Goal: Transaction & Acquisition: Book appointment/travel/reservation

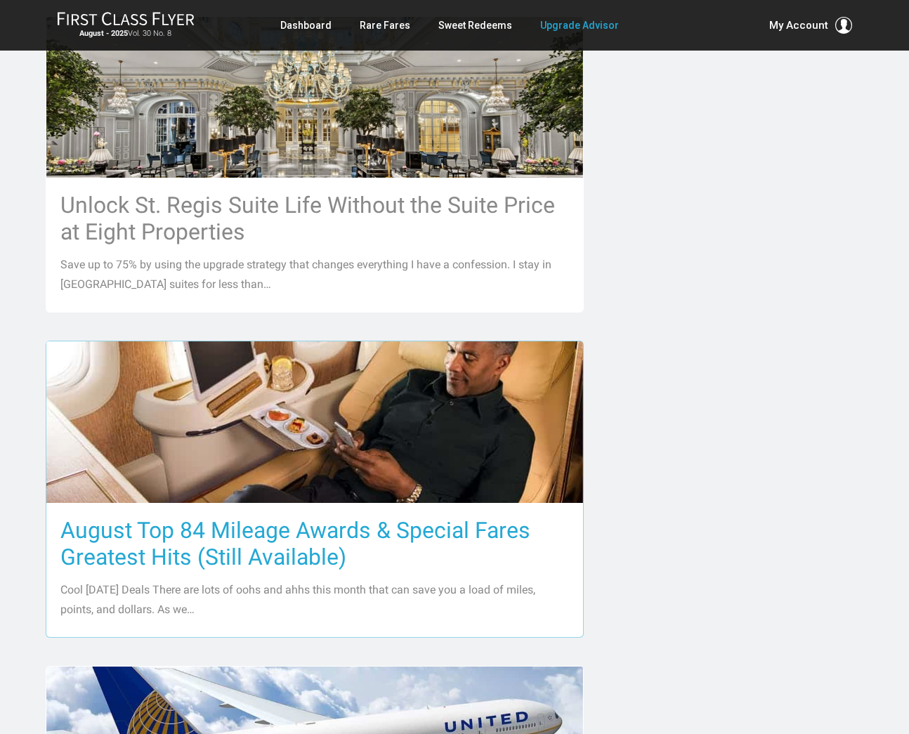
scroll to position [1170, 0]
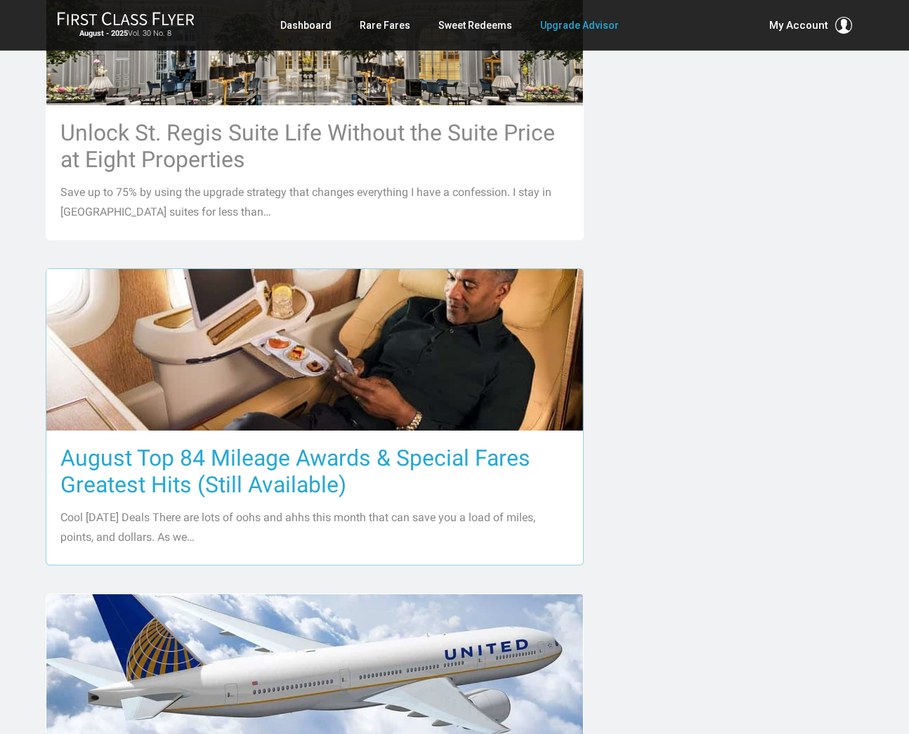
click at [207, 452] on h3 "August Top 84 Mileage Awards & Special Fares Greatest Hits (Still Available)" at bounding box center [314, 471] width 509 height 53
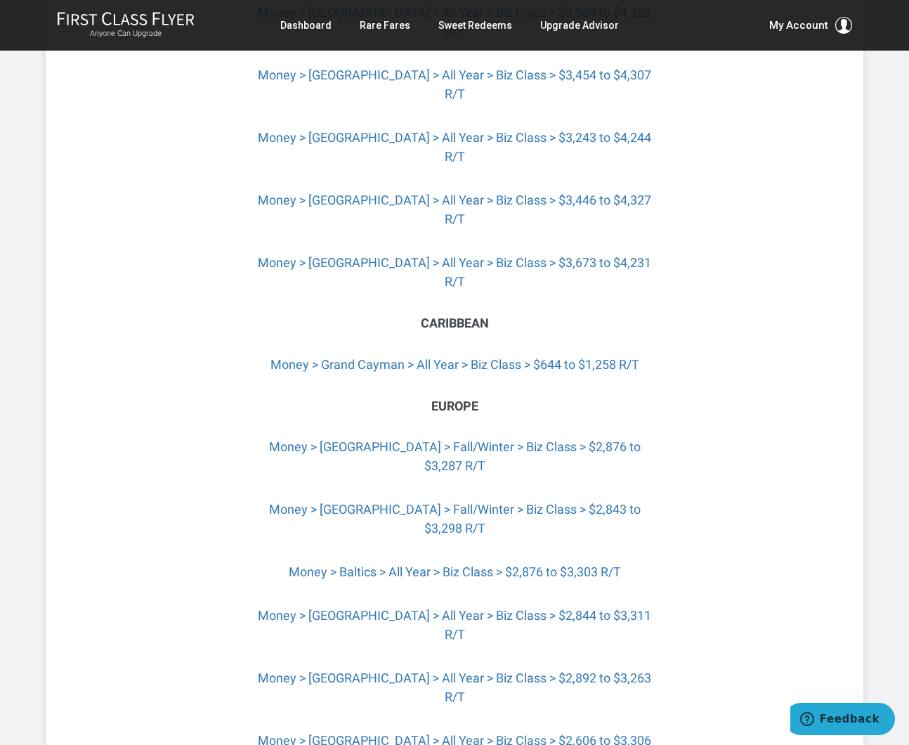
scroll to position [3397, 0]
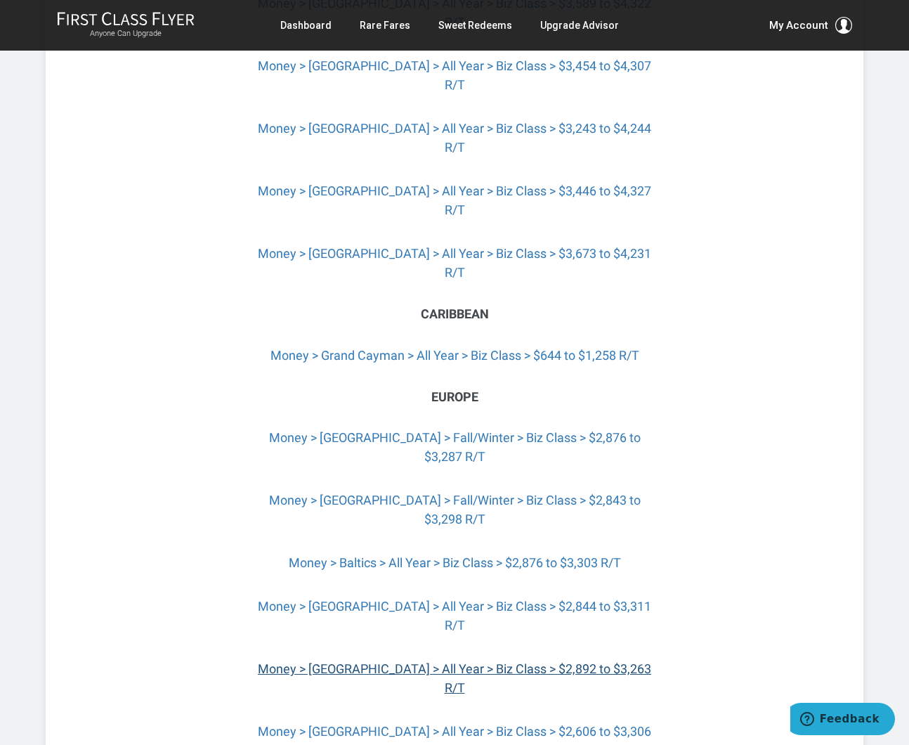
click at [448, 661] on link "Money > London > All Year > Biz Class > $2,892 to $3,263 R/T" at bounding box center [454, 678] width 393 height 34
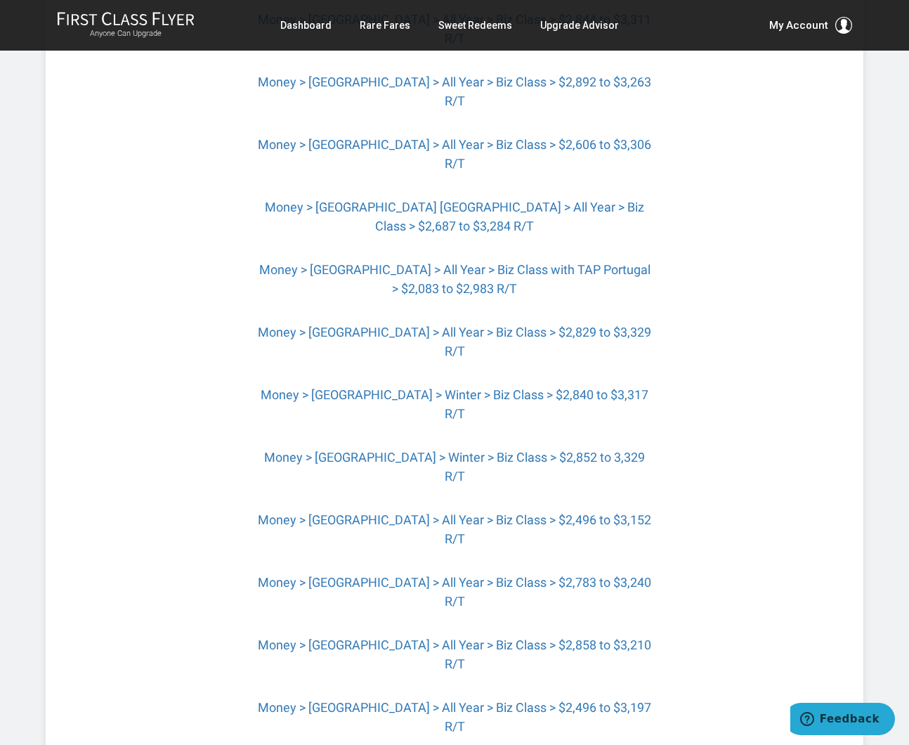
scroll to position [4026, 0]
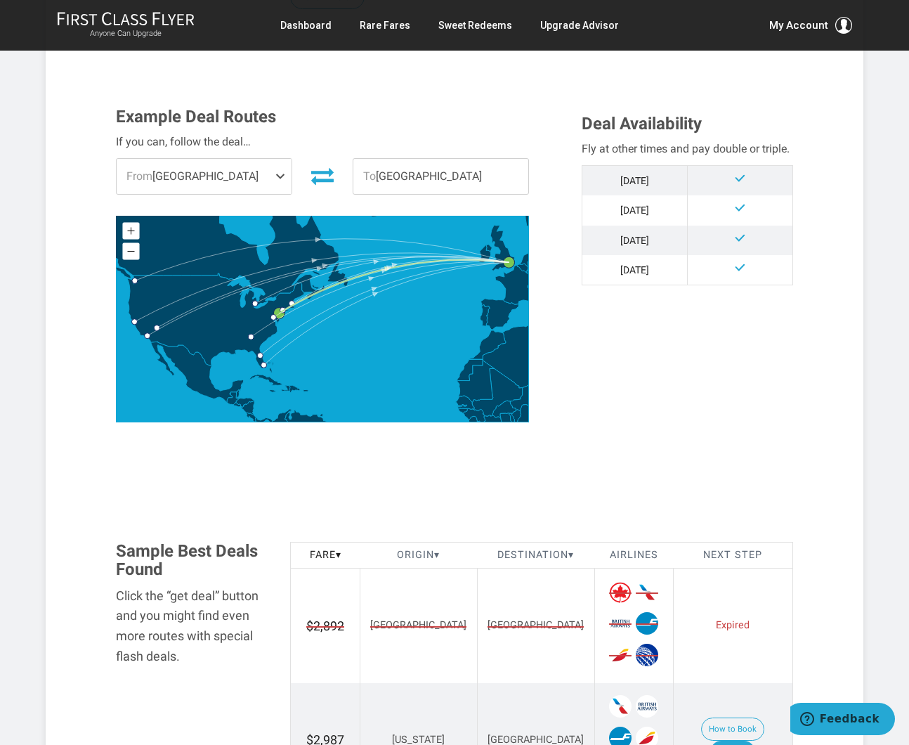
scroll to position [364, 0]
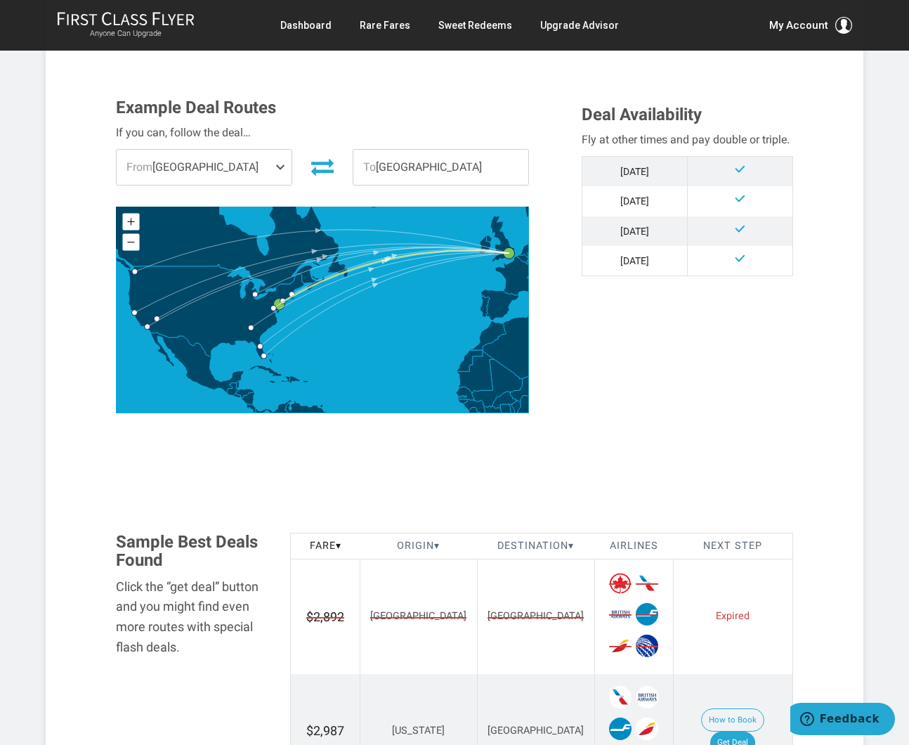
click at [245, 166] on span "From Philadelphia" at bounding box center [204, 167] width 175 height 35
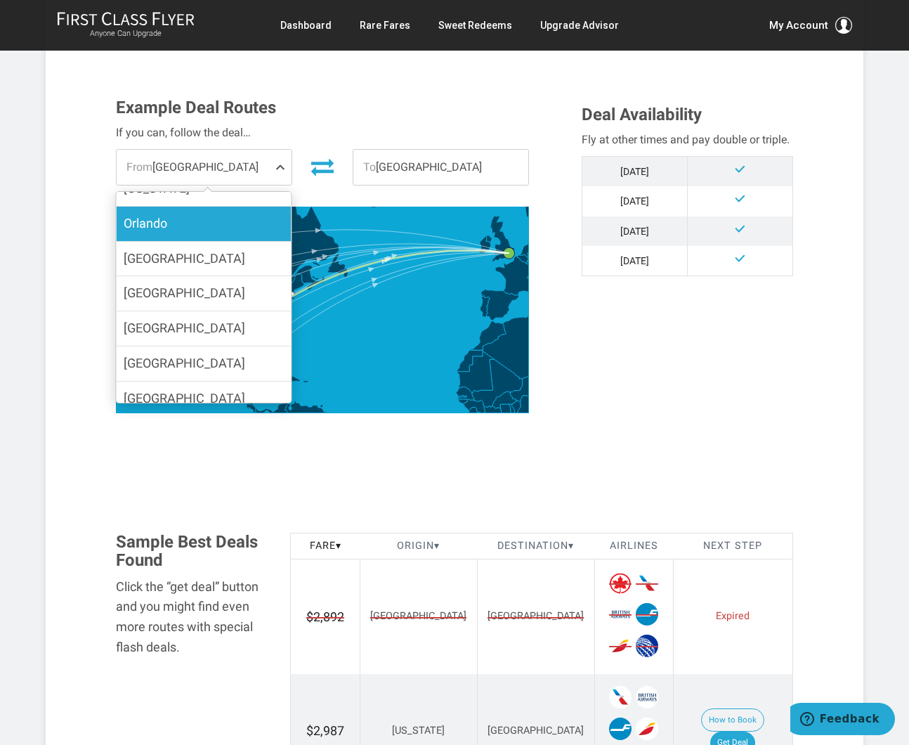
scroll to position [202, 0]
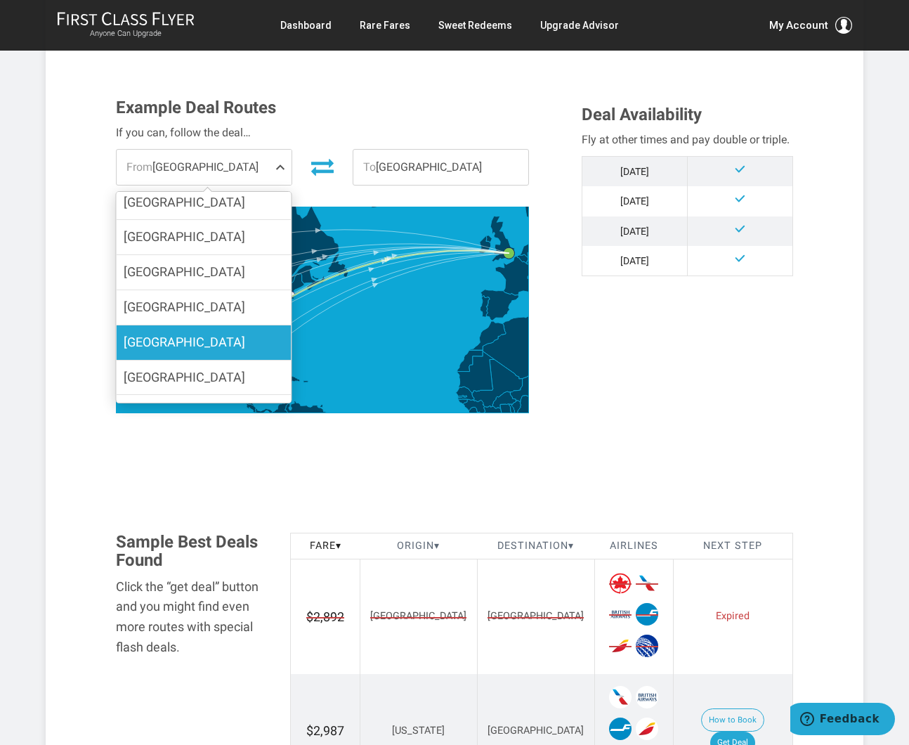
click at [213, 325] on label "[GEOGRAPHIC_DATA]" at bounding box center [204, 342] width 175 height 34
click at [0, 0] on input "[GEOGRAPHIC_DATA]" at bounding box center [0, 0] width 0 height 0
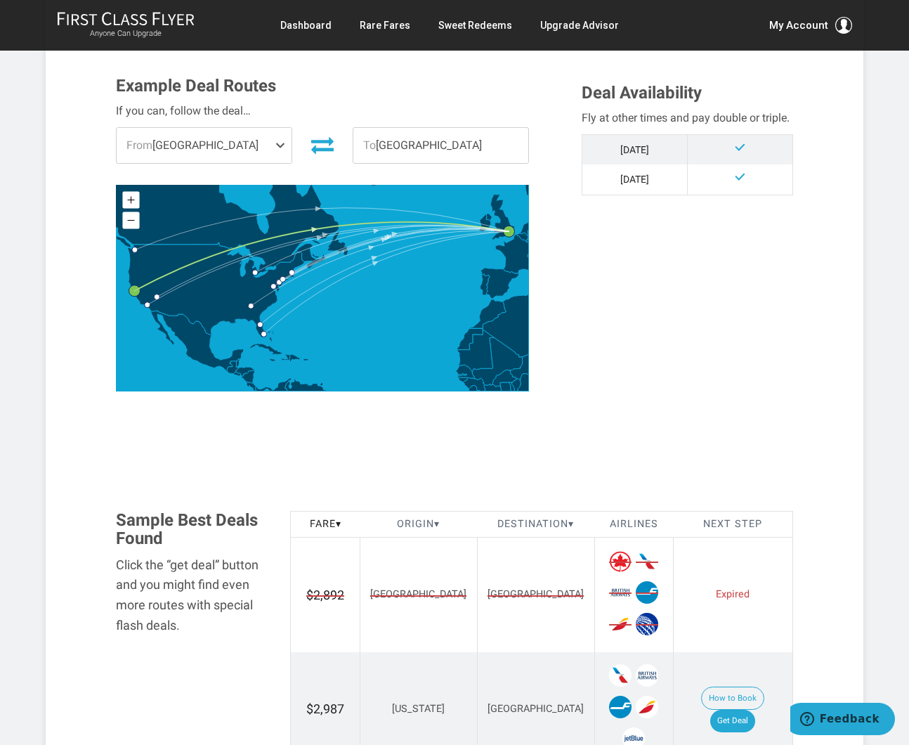
scroll to position [80, 0]
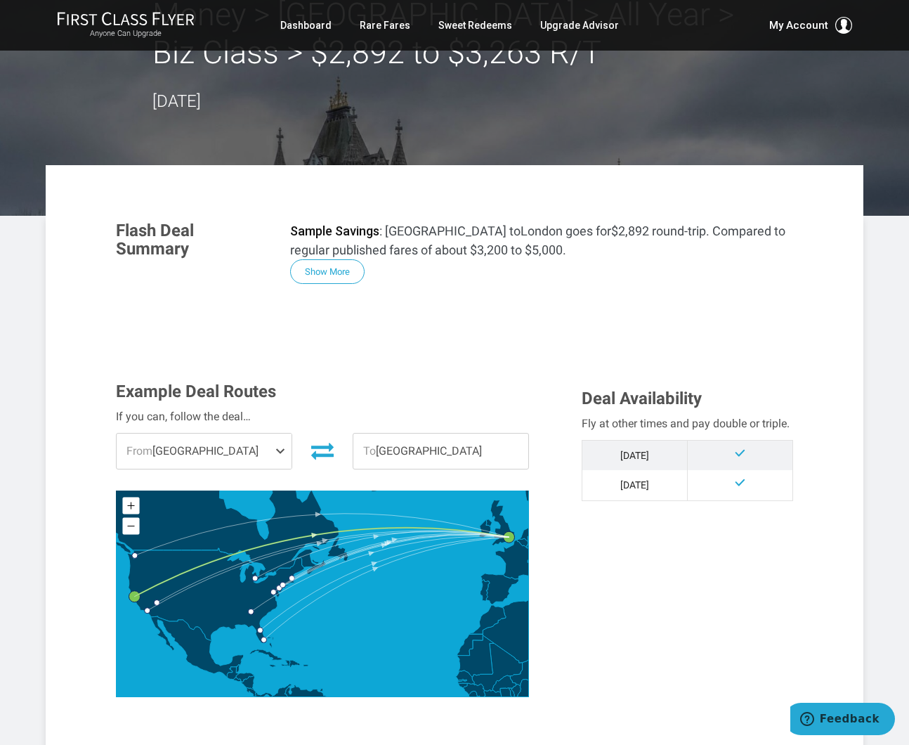
click at [177, 541] on icon at bounding box center [322, 534] width 374 height 42
click at [145, 556] on icon "United States" at bounding box center [148, 534] width 314 height 257
click at [240, 455] on span "From San Francisco" at bounding box center [204, 450] width 175 height 35
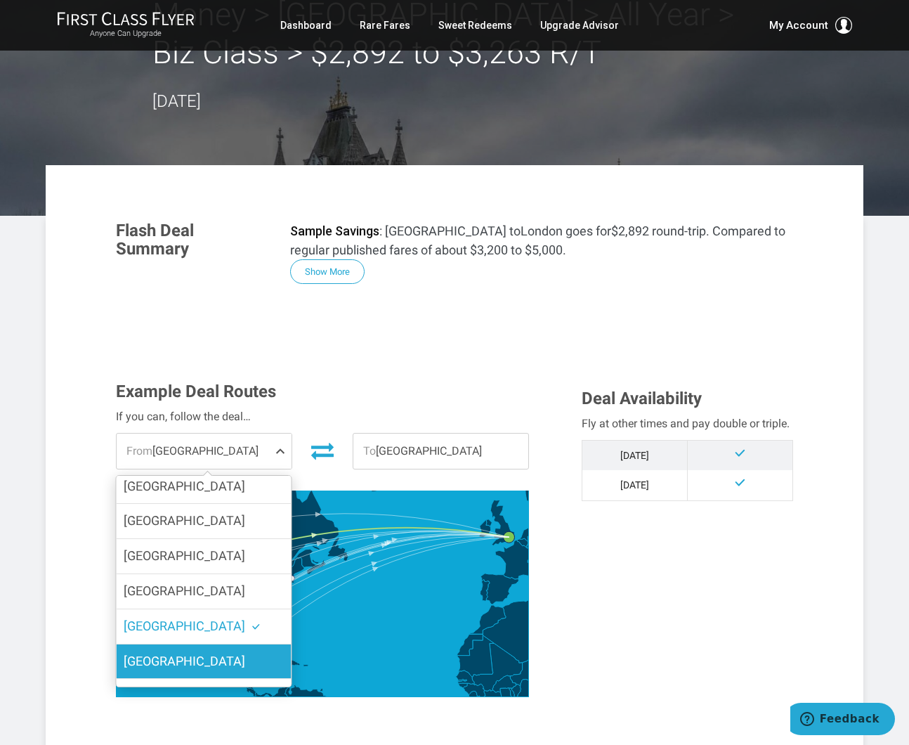
click at [196, 644] on label "[GEOGRAPHIC_DATA]" at bounding box center [204, 661] width 175 height 34
click at [0, 0] on input "[GEOGRAPHIC_DATA]" at bounding box center [0, 0] width 0 height 0
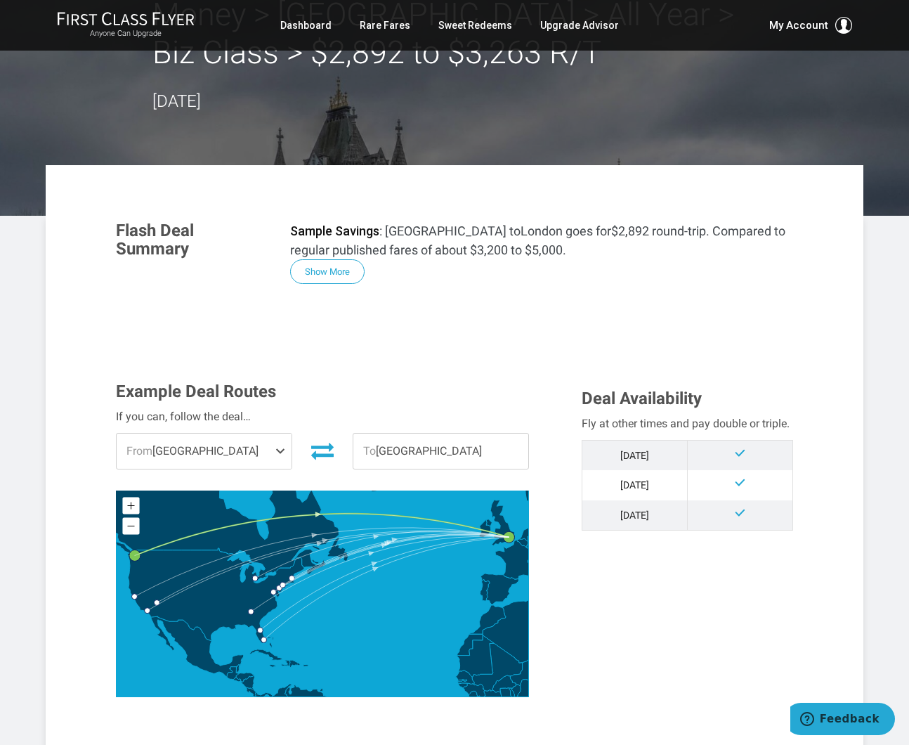
click at [277, 453] on span at bounding box center [283, 450] width 17 height 35
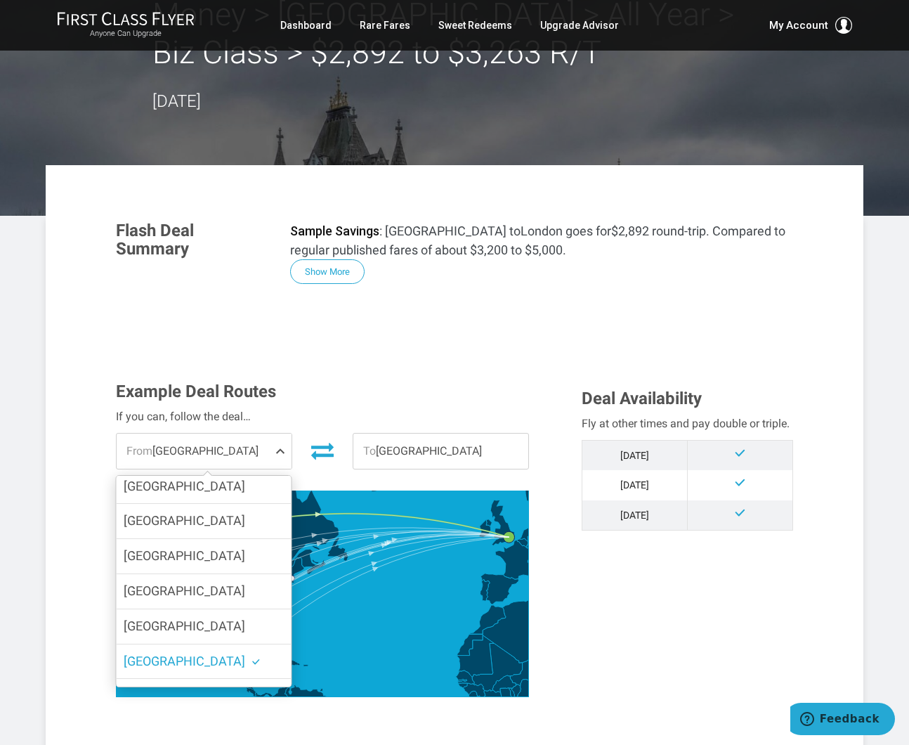
scroll to position [169, 0]
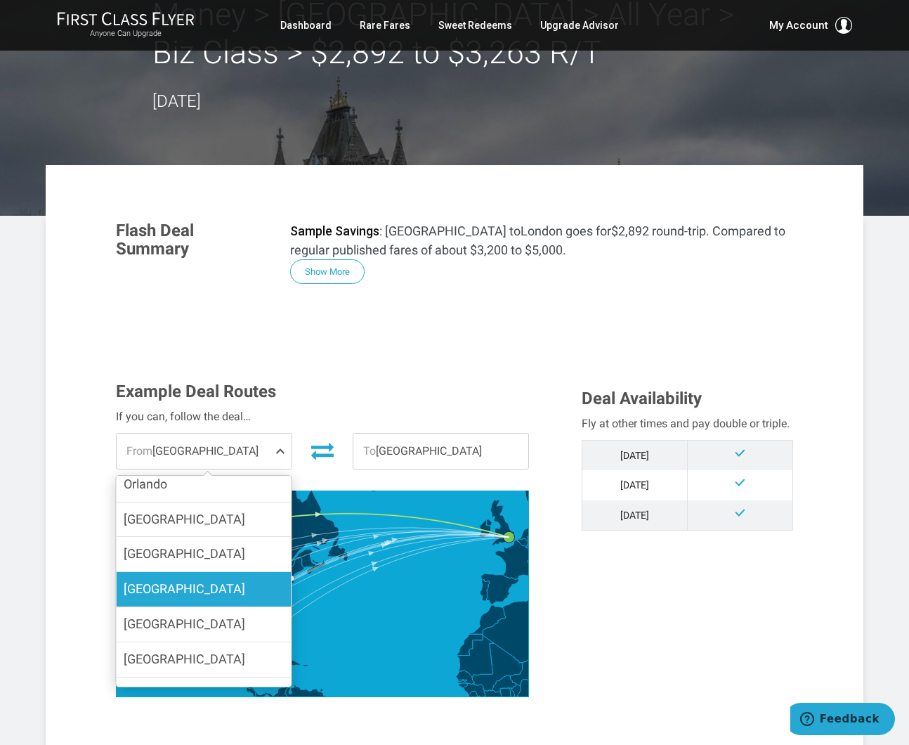
click at [203, 572] on label "Los Angeles" at bounding box center [204, 589] width 175 height 34
click at [0, 0] on input "Los Angeles" at bounding box center [0, 0] width 0 height 0
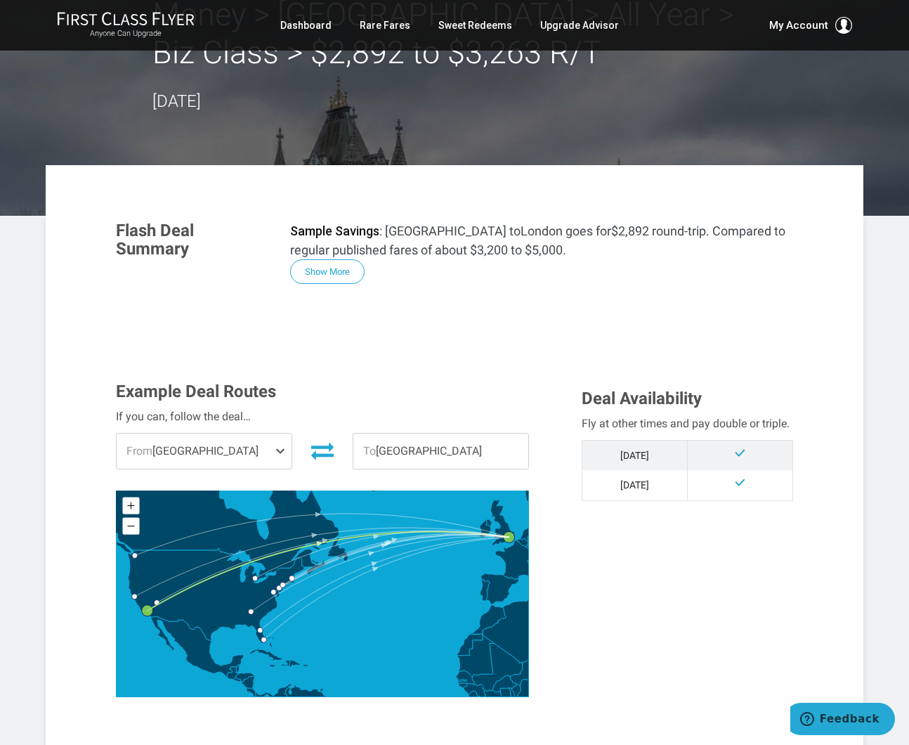
click at [282, 458] on span at bounding box center [283, 450] width 17 height 35
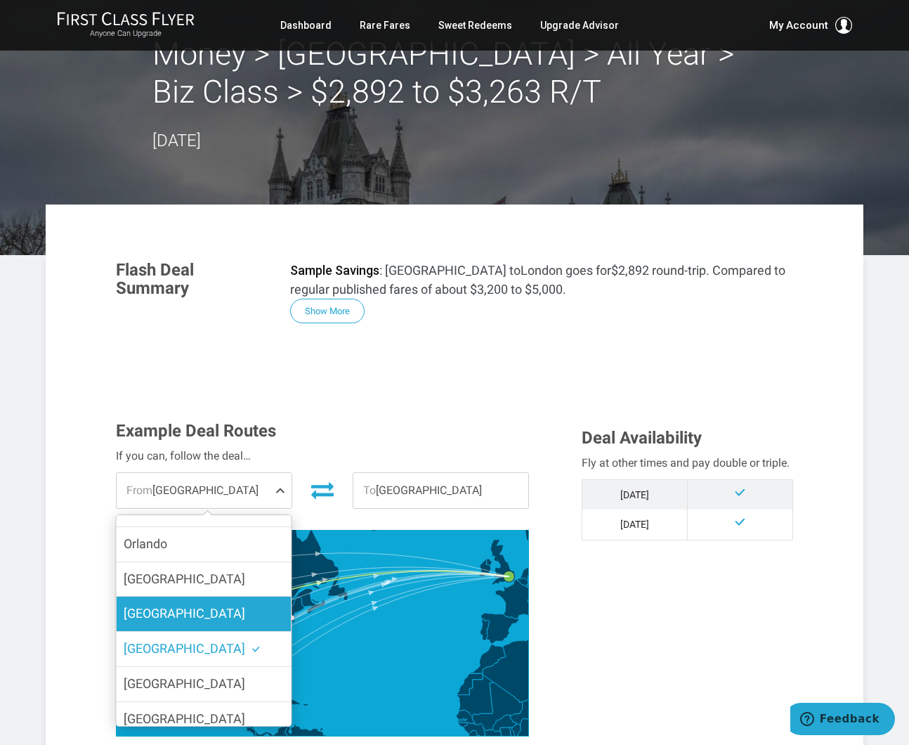
scroll to position [139, 0]
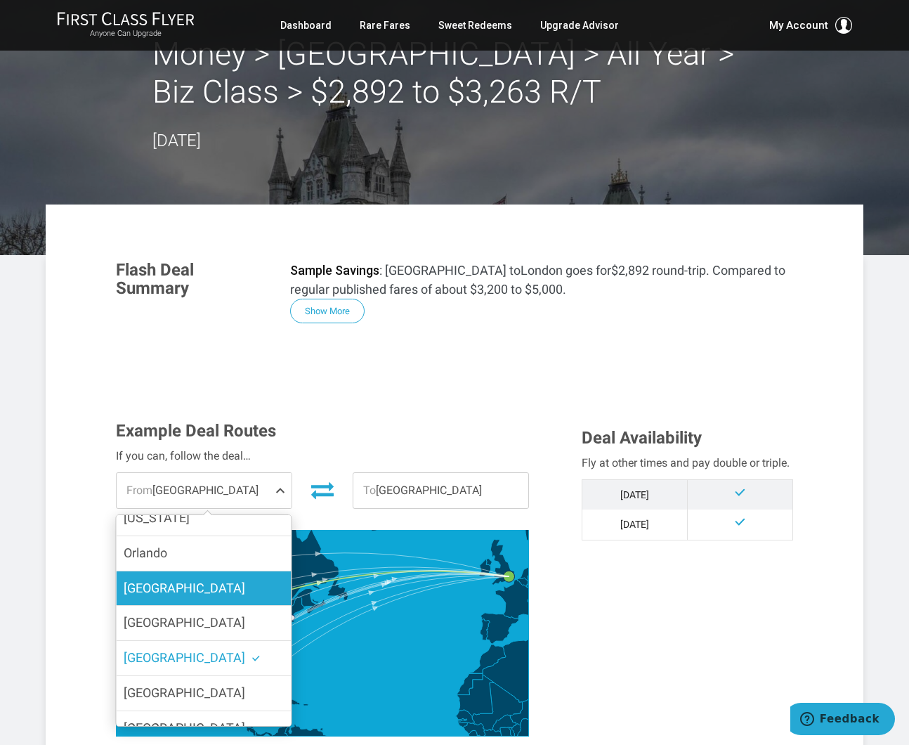
click at [229, 571] on label "Las Vegas" at bounding box center [204, 588] width 175 height 34
click at [0, 0] on input "Las Vegas" at bounding box center [0, 0] width 0 height 0
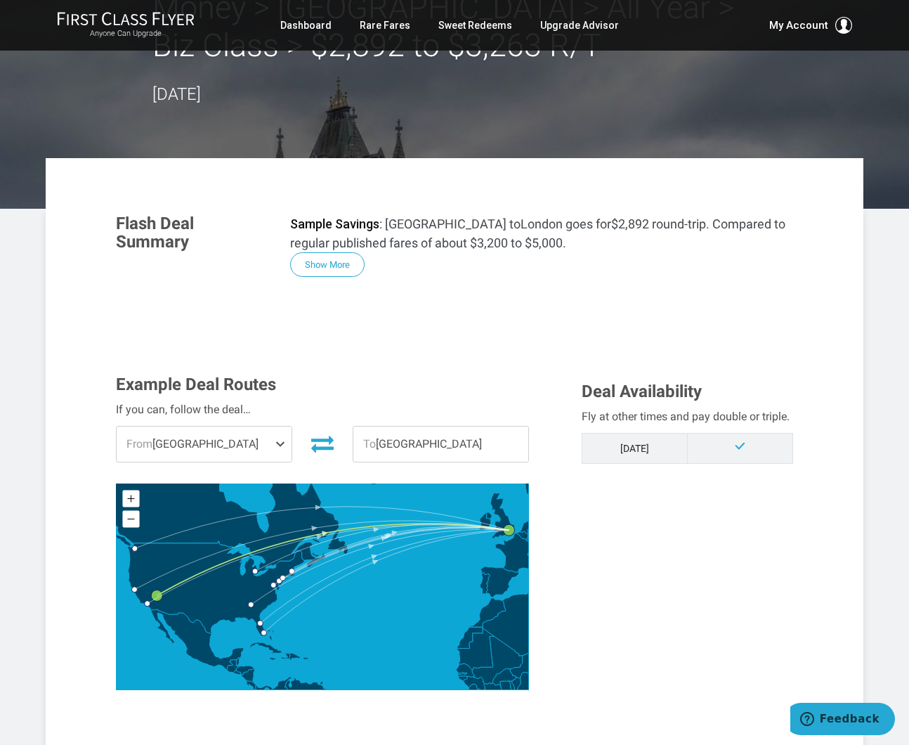
scroll to position [0, 0]
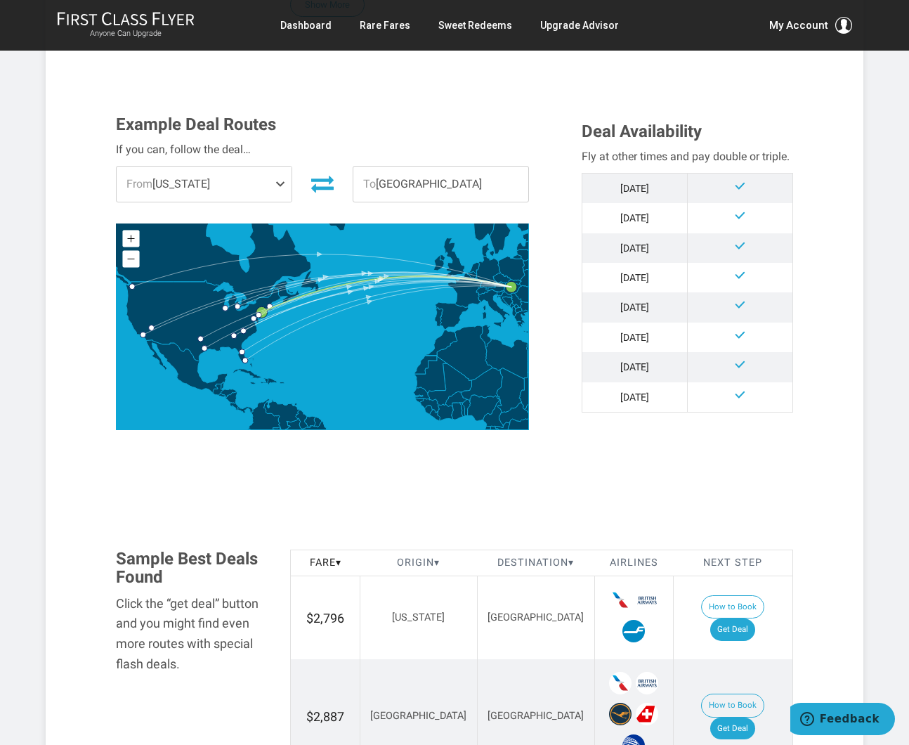
scroll to position [356, 0]
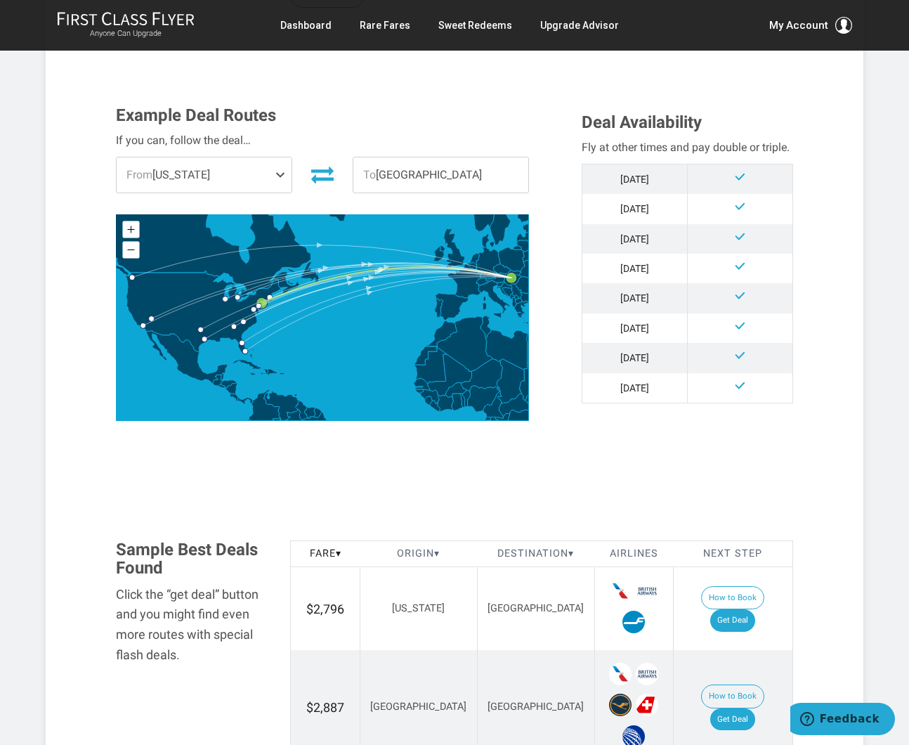
click at [284, 176] on span at bounding box center [283, 174] width 17 height 35
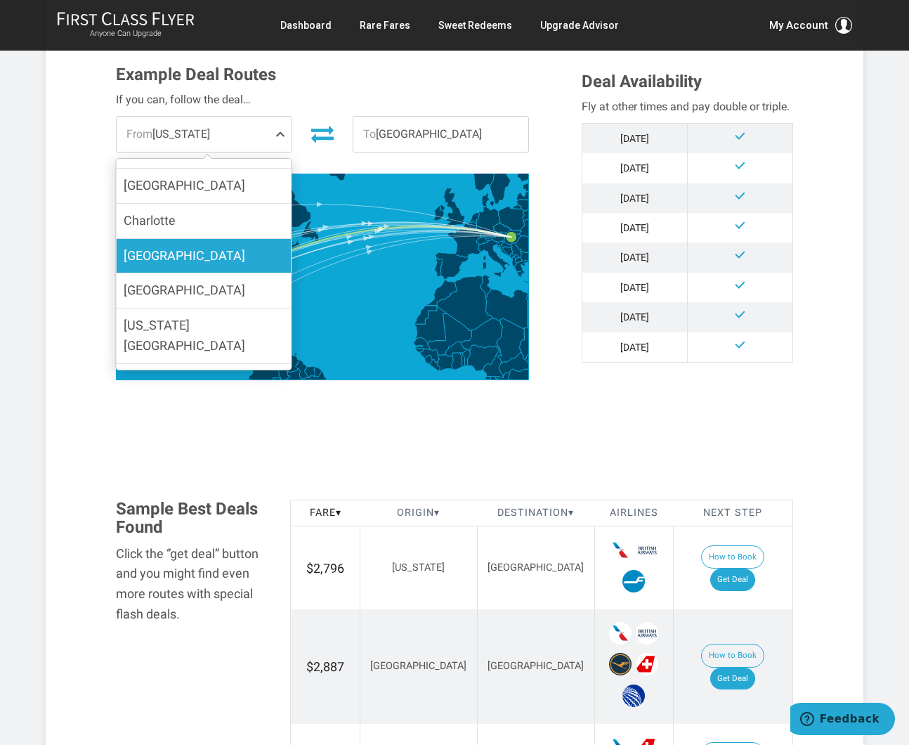
scroll to position [445, 0]
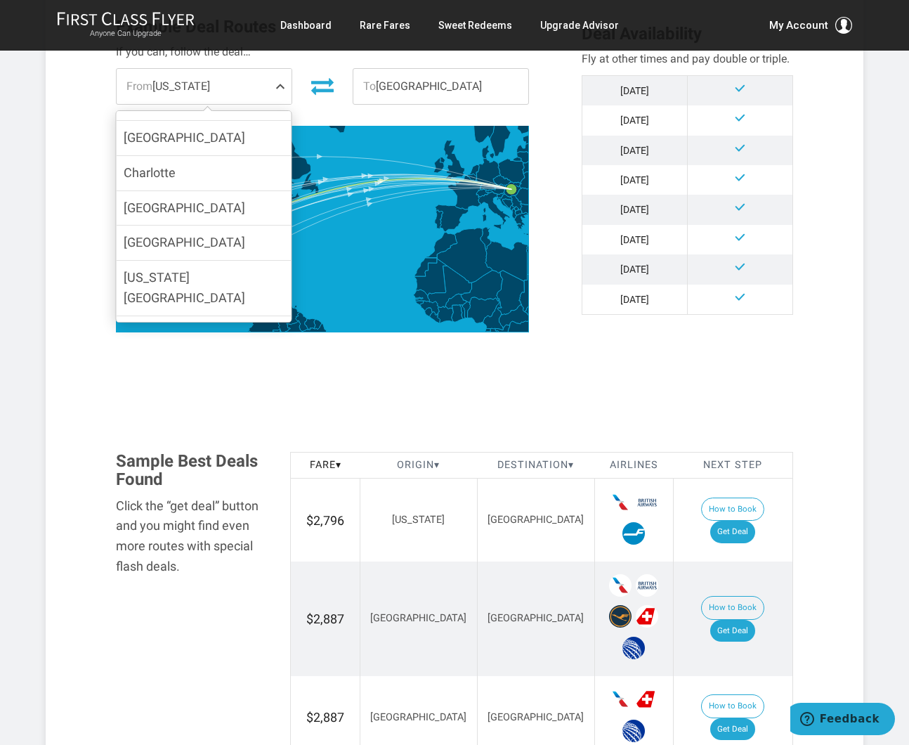
click at [360, 269] on icon at bounding box center [322, 229] width 412 height 206
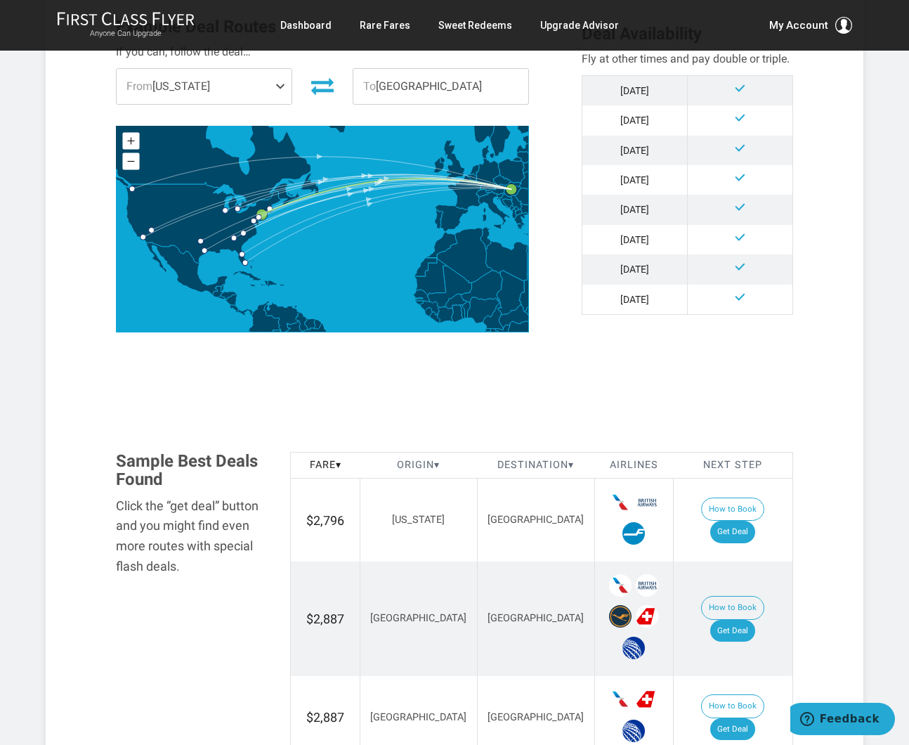
click at [269, 92] on span "From New York" at bounding box center [204, 86] width 175 height 35
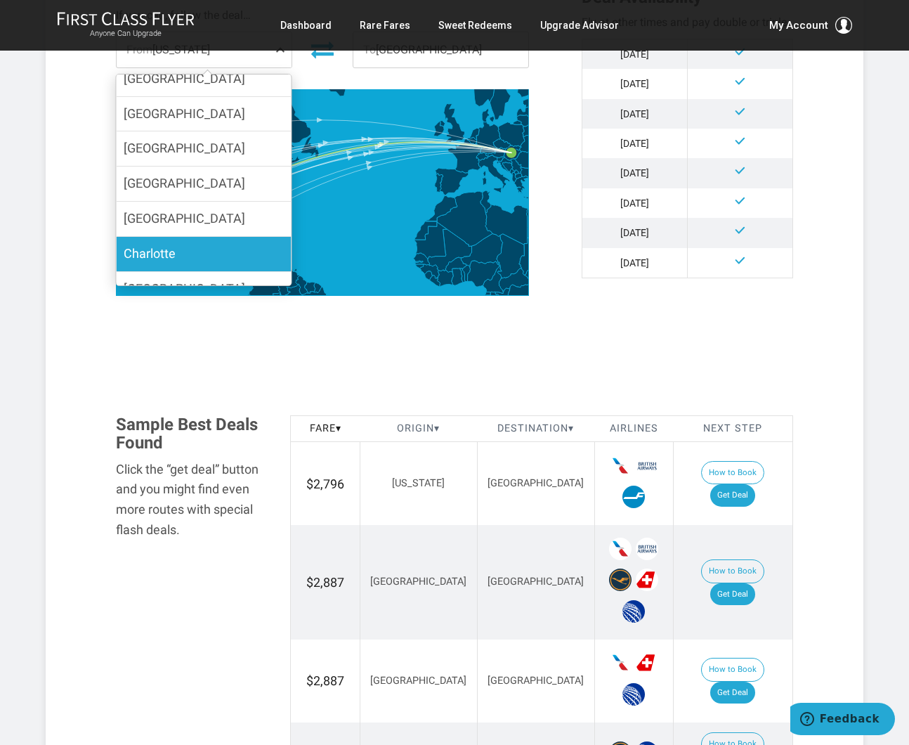
scroll to position [169, 0]
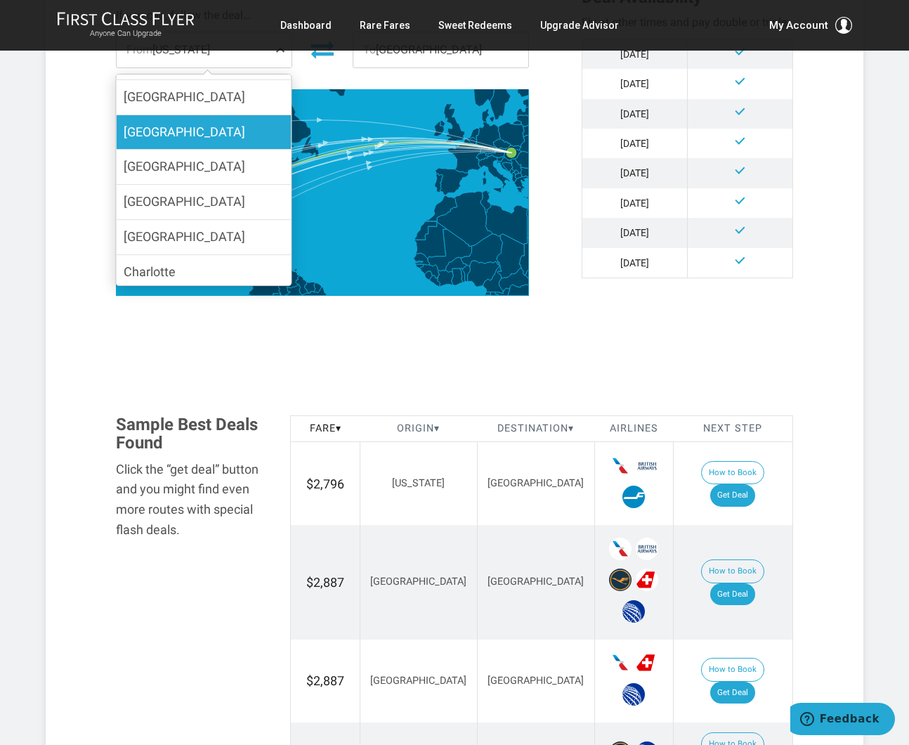
click at [211, 125] on label "Los Angeles" at bounding box center [204, 132] width 175 height 34
click at [0, 0] on input "Los Angeles" at bounding box center [0, 0] width 0 height 0
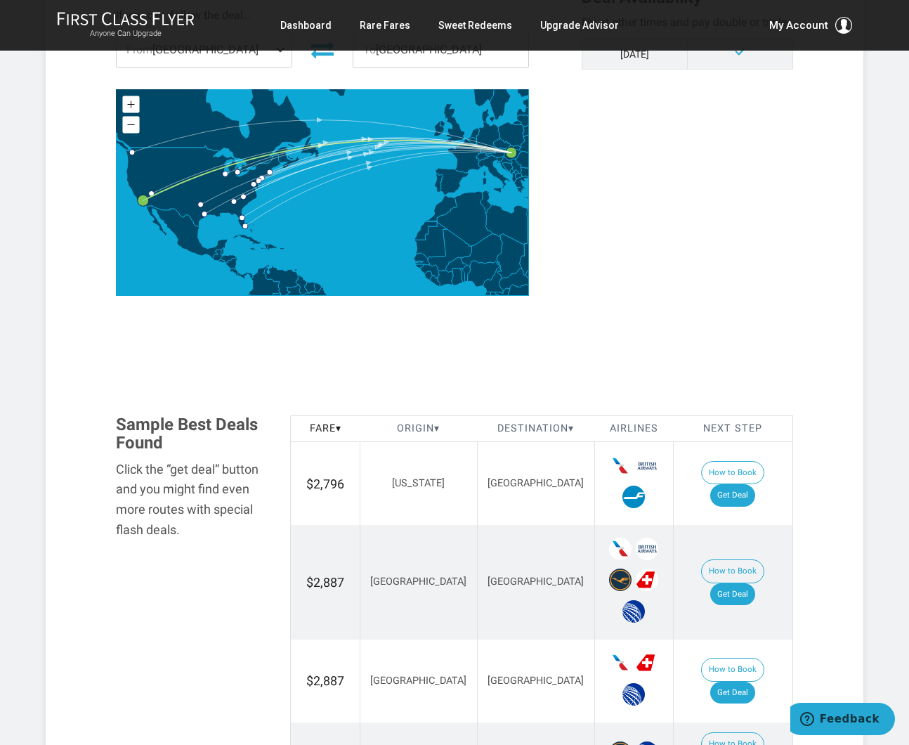
scroll to position [426, 0]
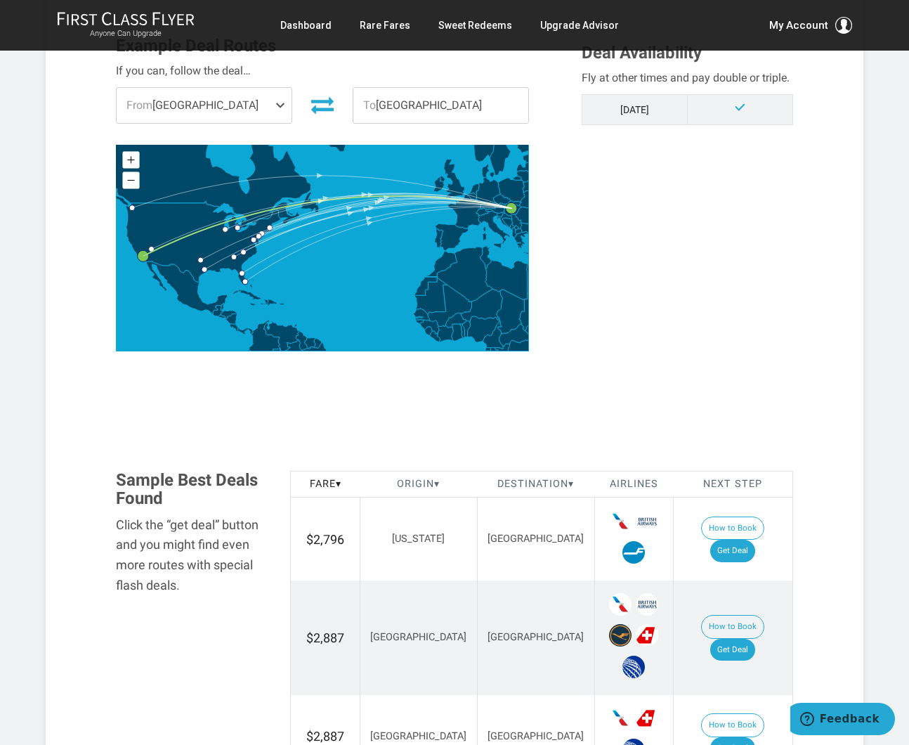
click at [216, 111] on span "From Los Angeles" at bounding box center [204, 105] width 175 height 35
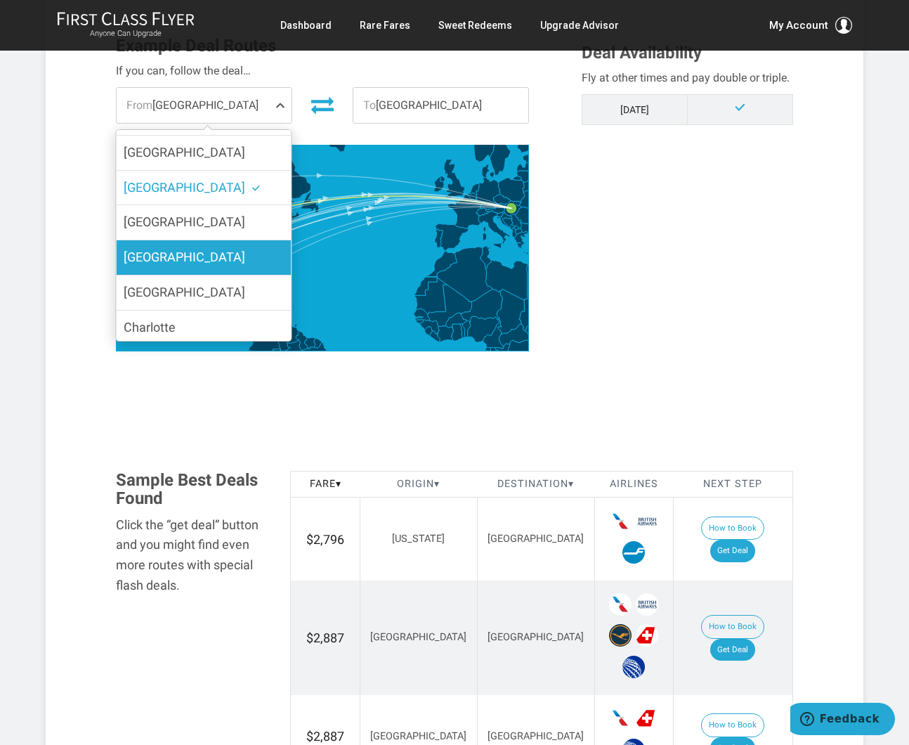
click at [180, 249] on span "Las Vegas" at bounding box center [185, 256] width 122 height 15
click at [0, 0] on input "Las Vegas" at bounding box center [0, 0] width 0 height 0
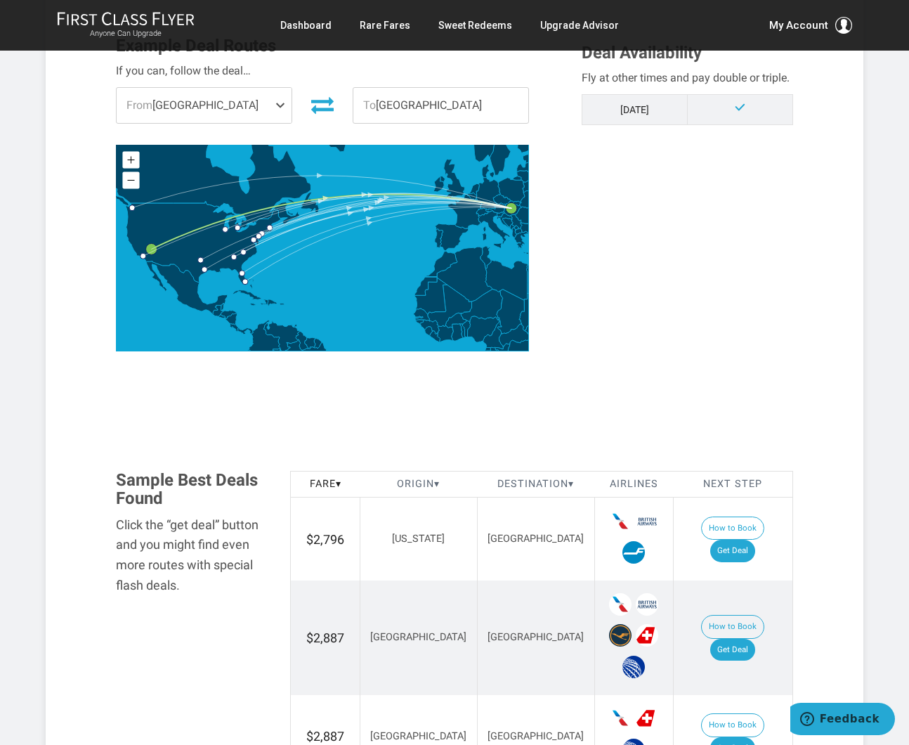
scroll to position [394, 0]
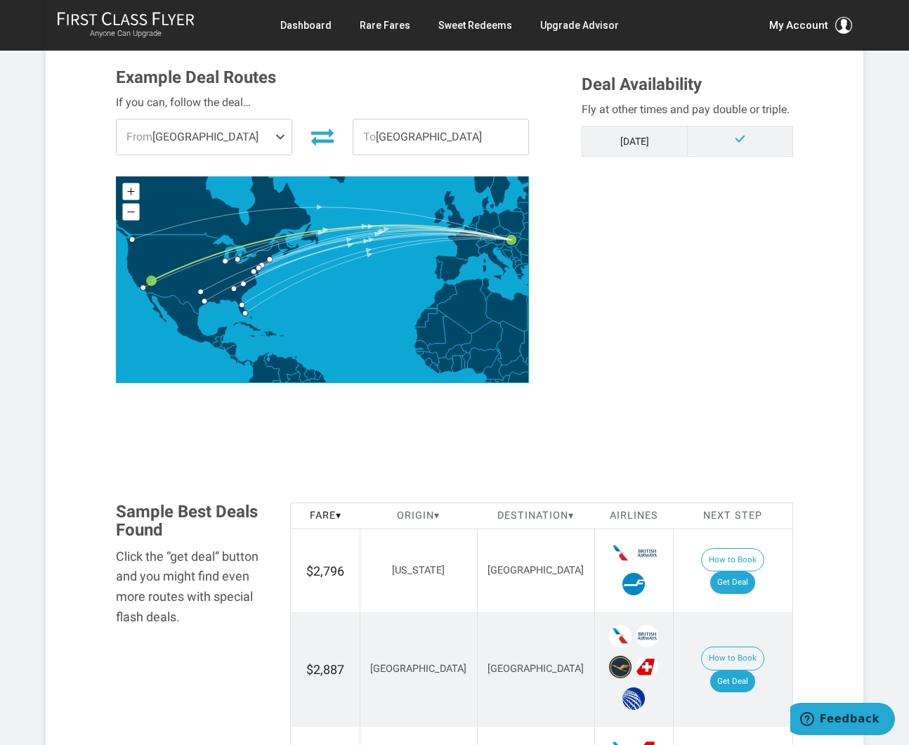
click at [278, 138] on span at bounding box center [283, 136] width 17 height 35
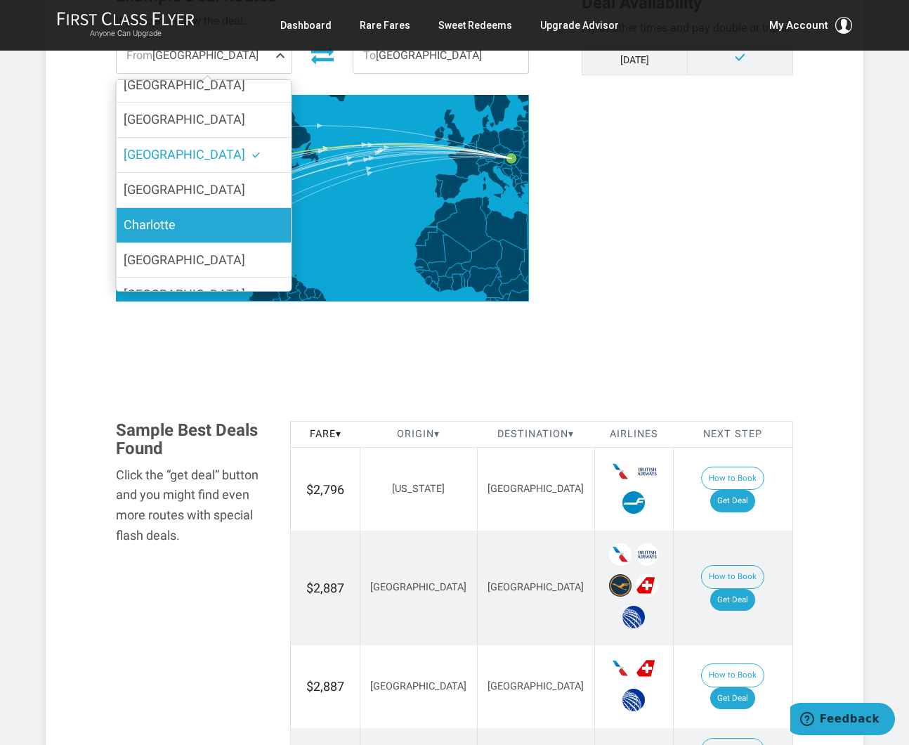
scroll to position [195, 0]
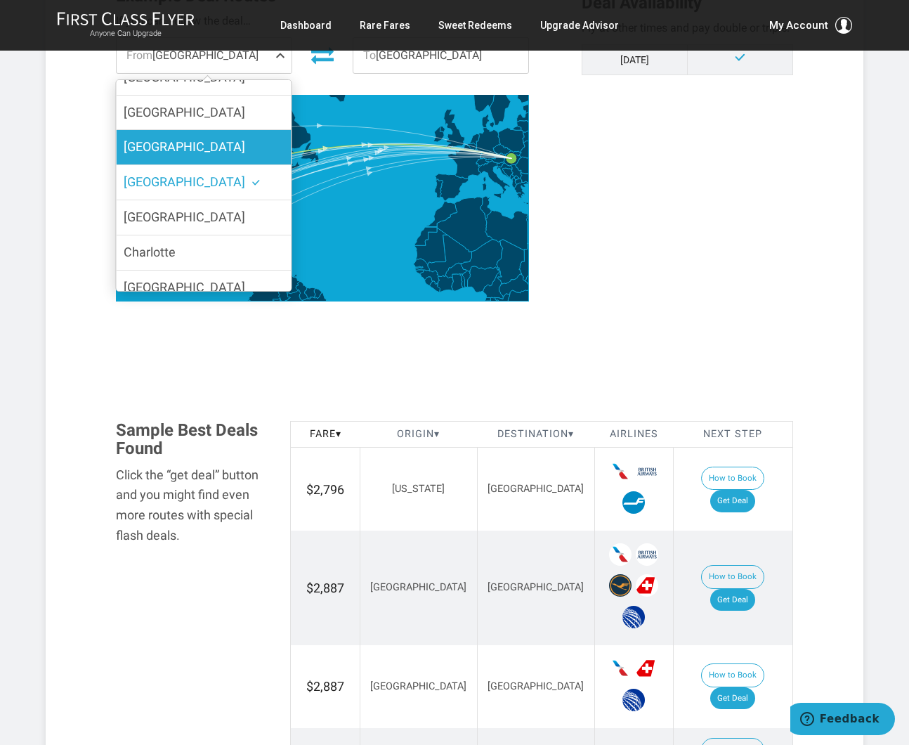
click at [204, 151] on label "Seattle" at bounding box center [204, 147] width 175 height 34
click at [0, 0] on input "Seattle" at bounding box center [0, 0] width 0 height 0
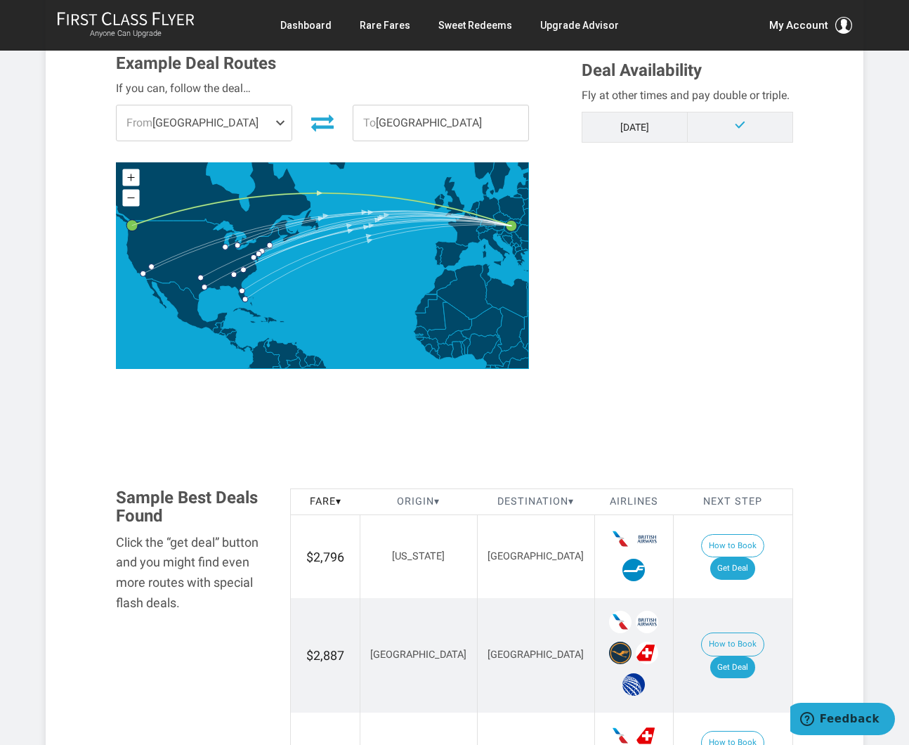
scroll to position [336, 0]
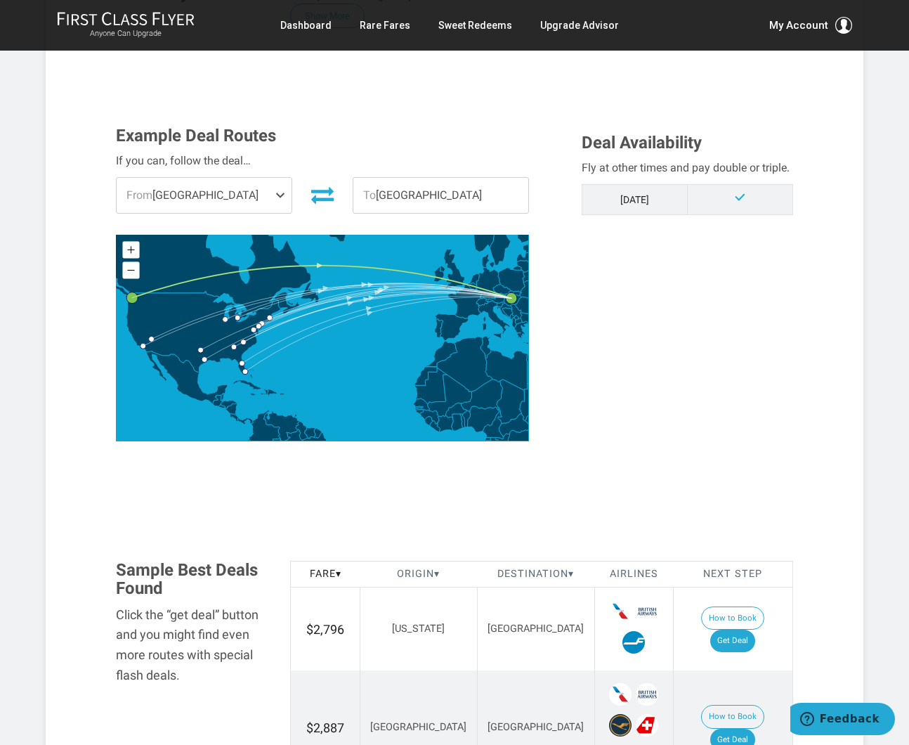
click at [247, 186] on span "From Seattle" at bounding box center [204, 195] width 175 height 35
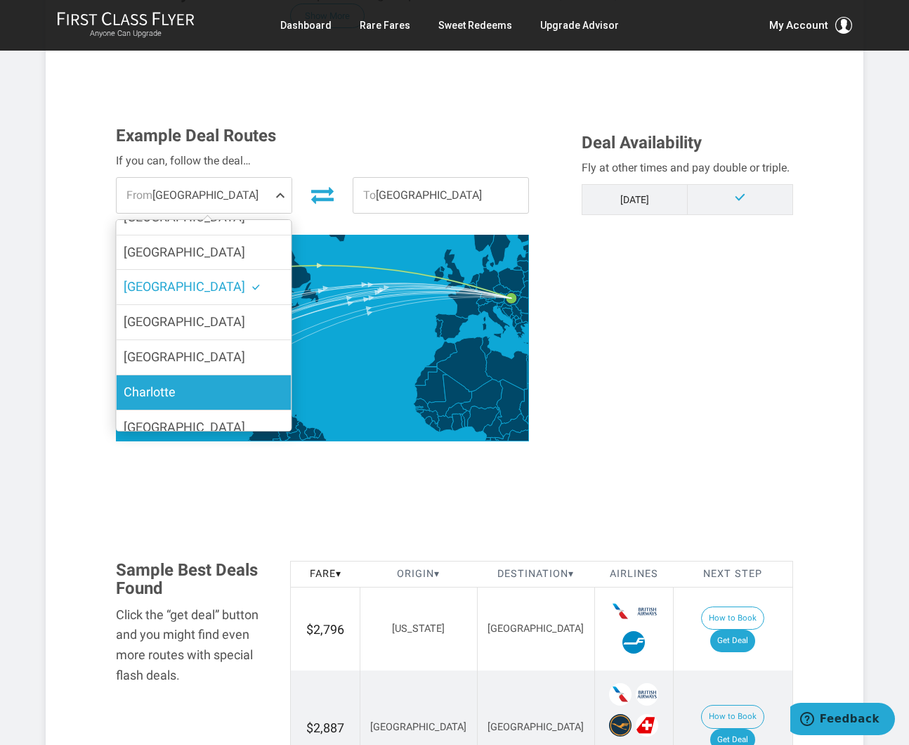
click at [222, 377] on label "Charlotte" at bounding box center [204, 392] width 175 height 34
click at [0, 0] on input "Charlotte" at bounding box center [0, 0] width 0 height 0
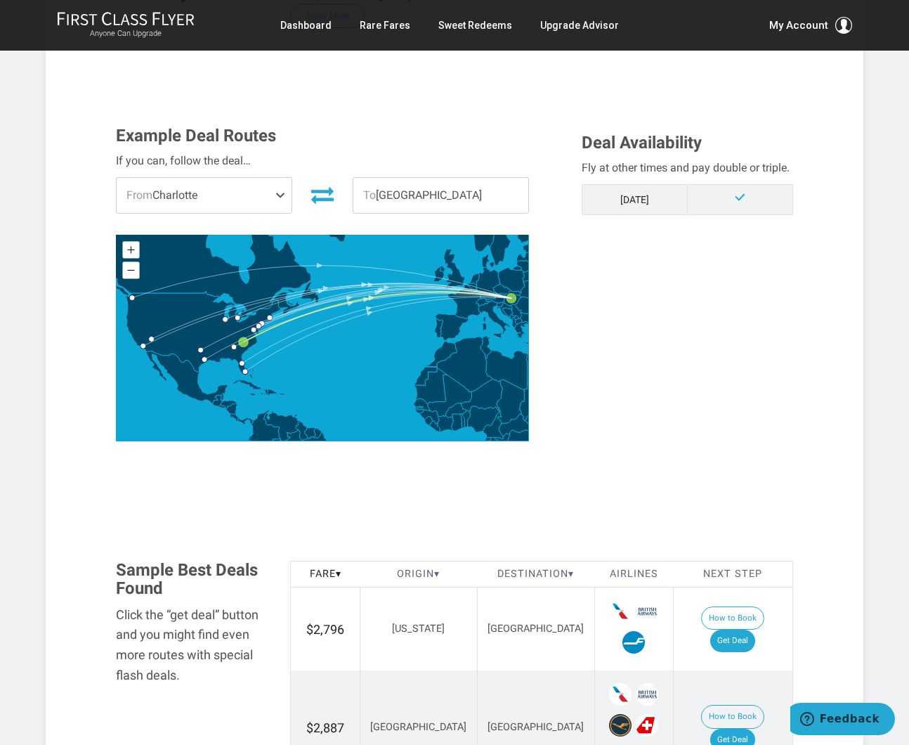
click at [273, 200] on span "From Charlotte" at bounding box center [204, 195] width 175 height 35
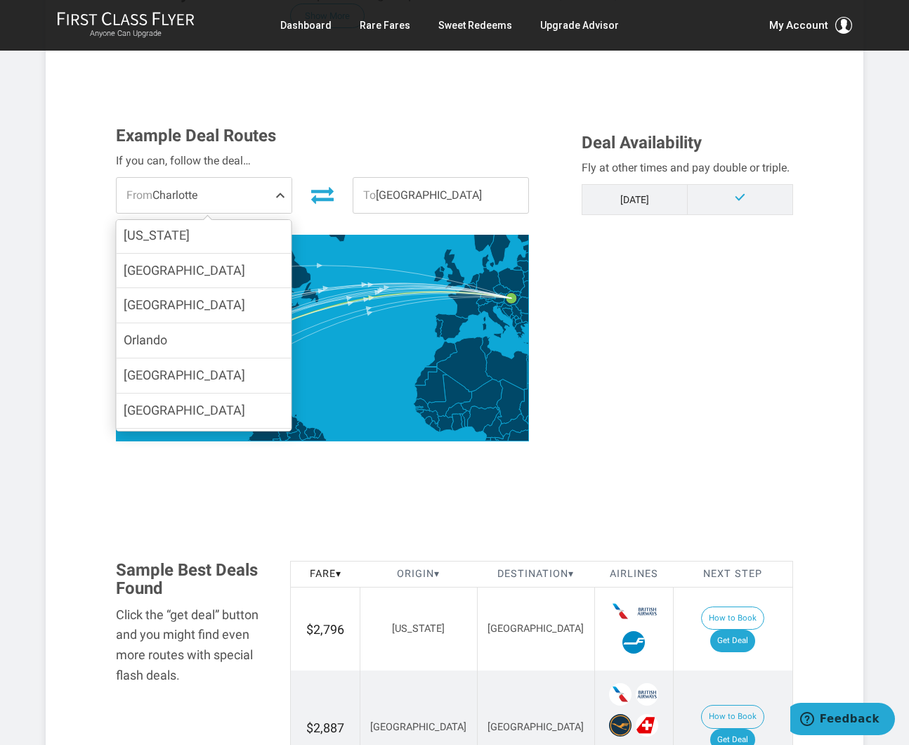
scroll to position [0, 0]
click at [224, 244] on label "New York" at bounding box center [204, 237] width 175 height 34
click at [0, 0] on input "New York" at bounding box center [0, 0] width 0 height 0
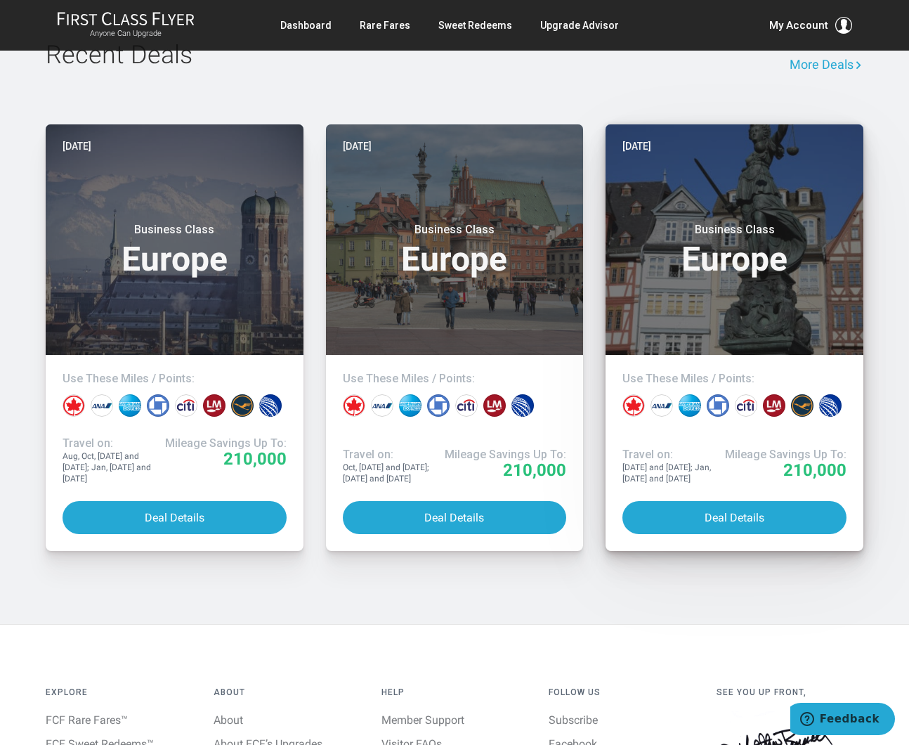
scroll to position [2807, 0]
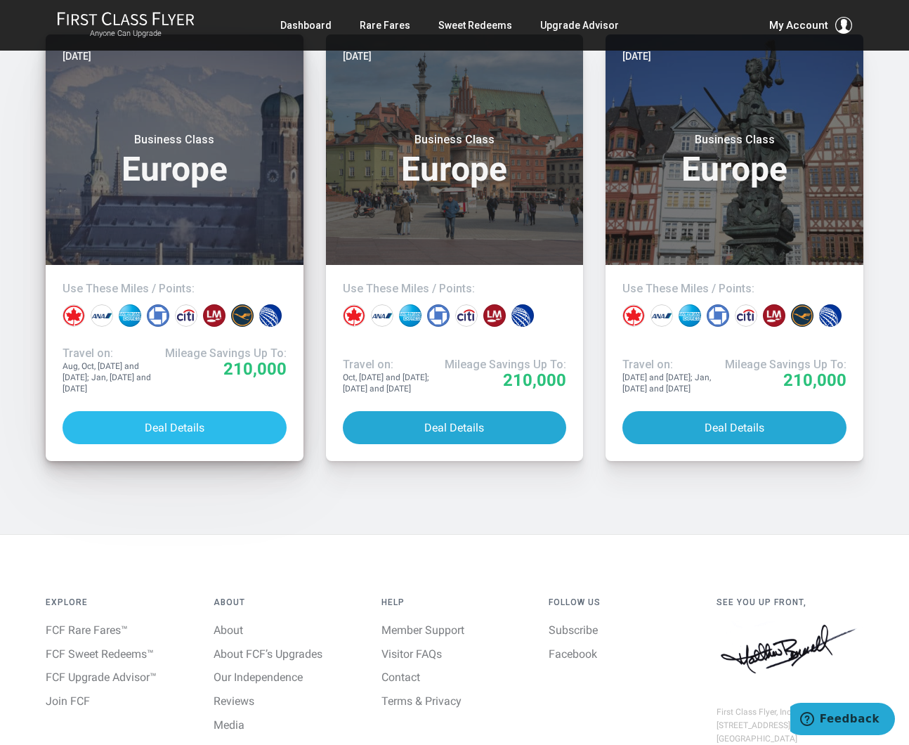
click at [213, 411] on button "Deal Details" at bounding box center [175, 427] width 224 height 33
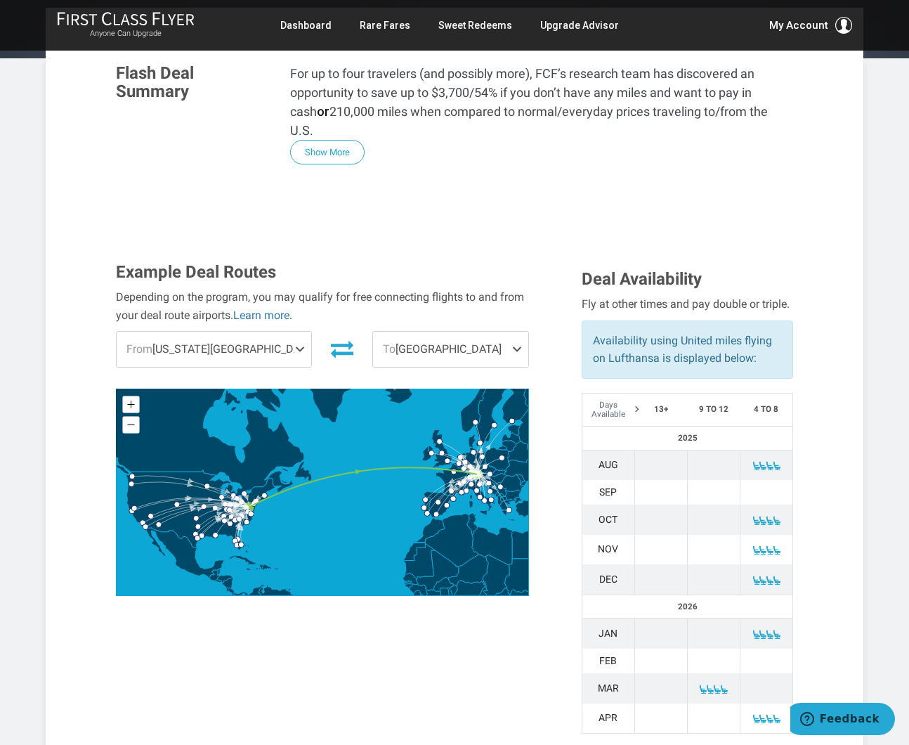
scroll to position [322, 0]
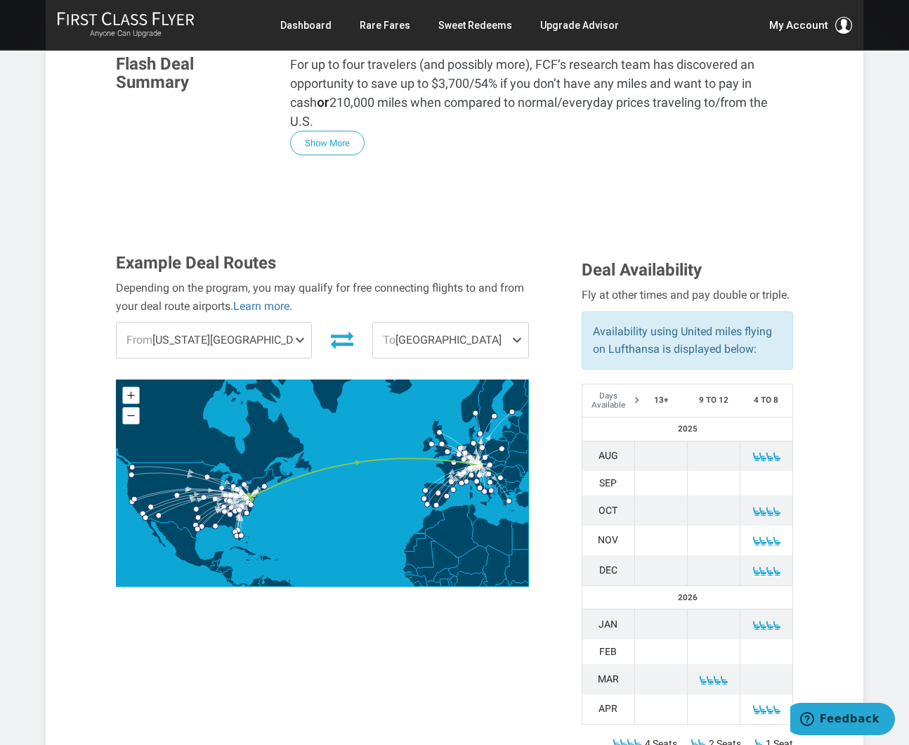
click at [294, 322] on span at bounding box center [302, 339] width 17 height 35
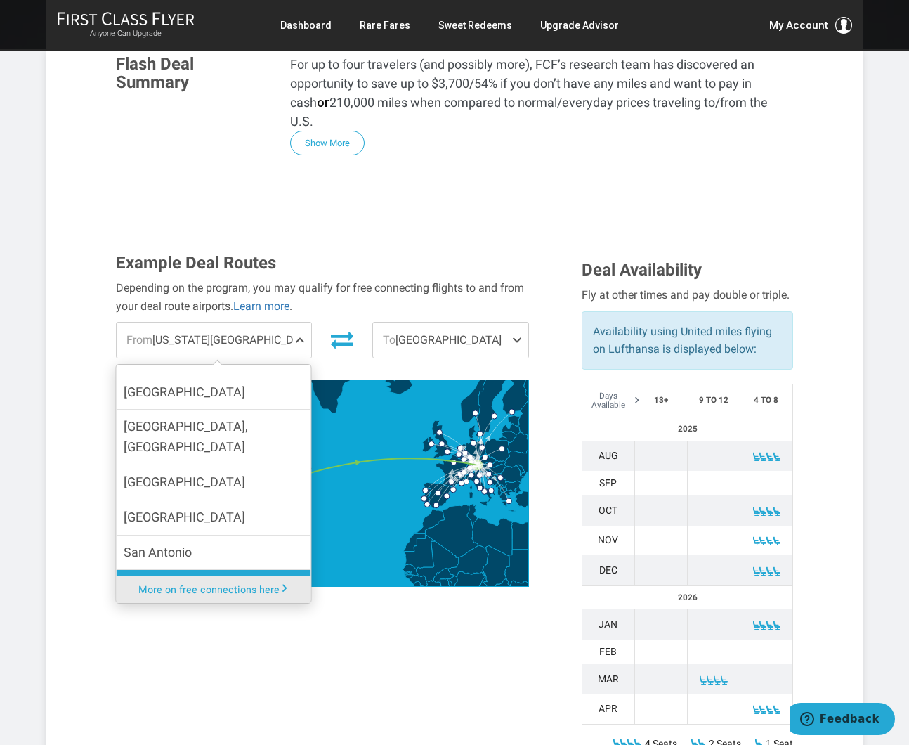
scroll to position [1307, 0]
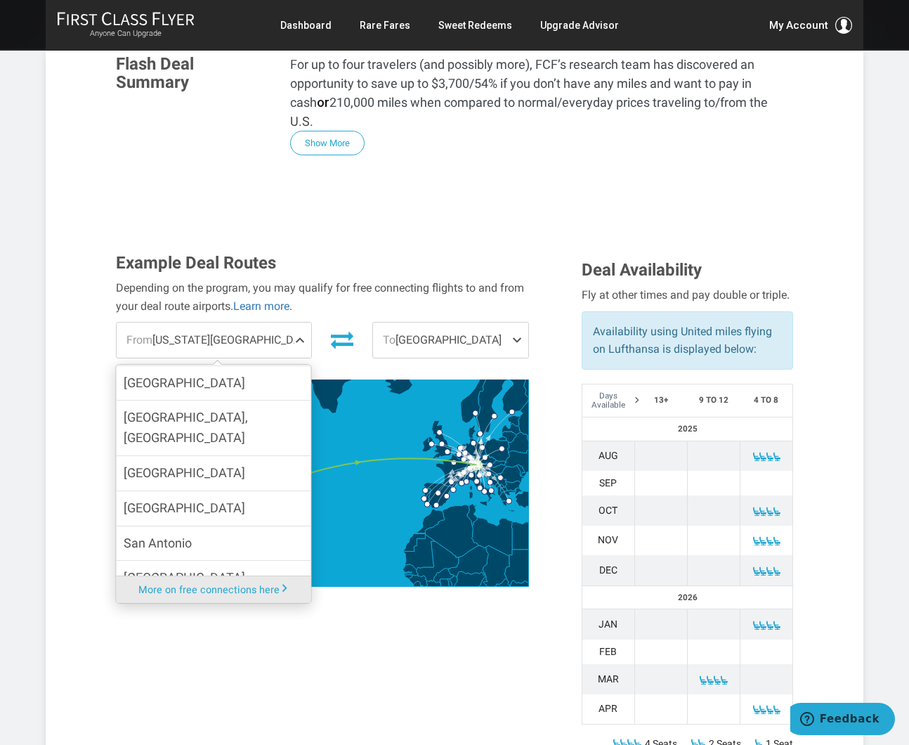
click at [214, 596] on label "San Francisco" at bounding box center [214, 613] width 195 height 34
click at [0, 0] on input "San Francisco" at bounding box center [0, 0] width 0 height 0
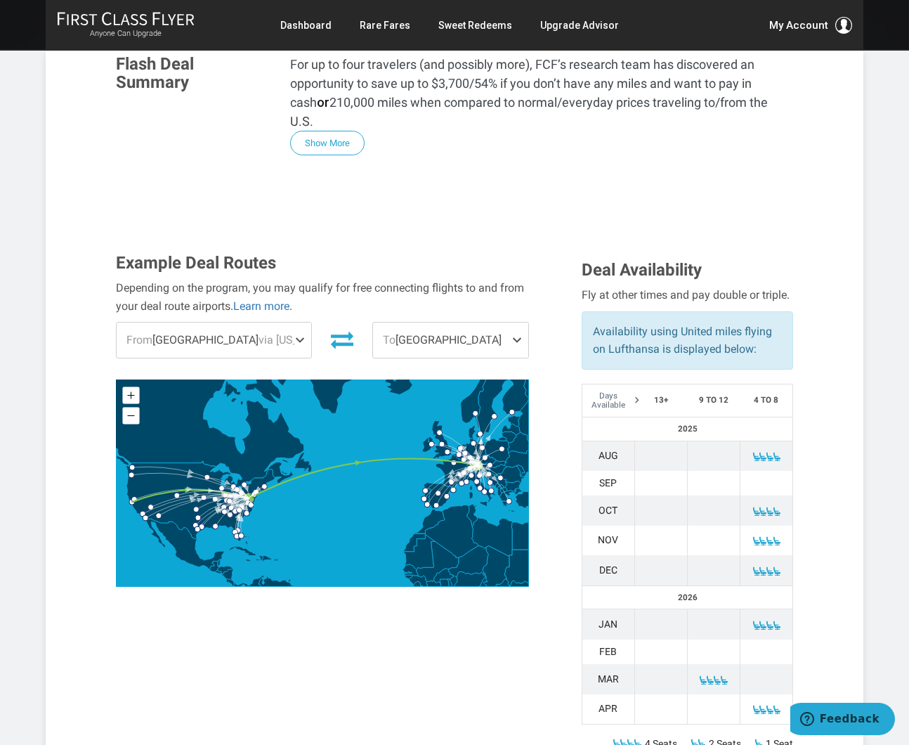
click at [516, 322] on span at bounding box center [519, 339] width 17 height 35
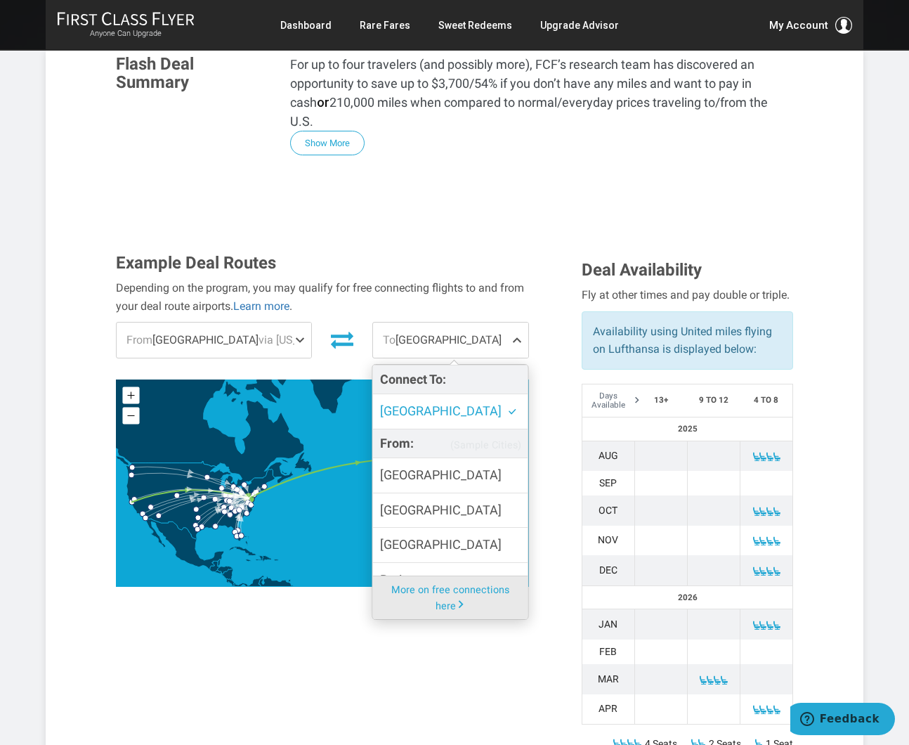
click at [520, 322] on span at bounding box center [519, 339] width 17 height 35
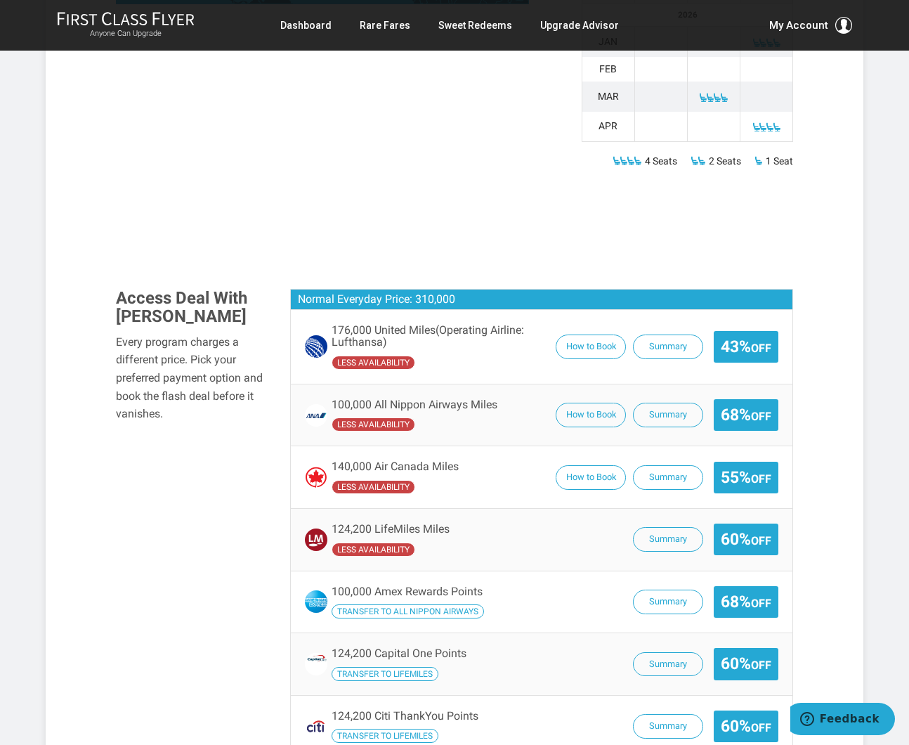
scroll to position [976, 0]
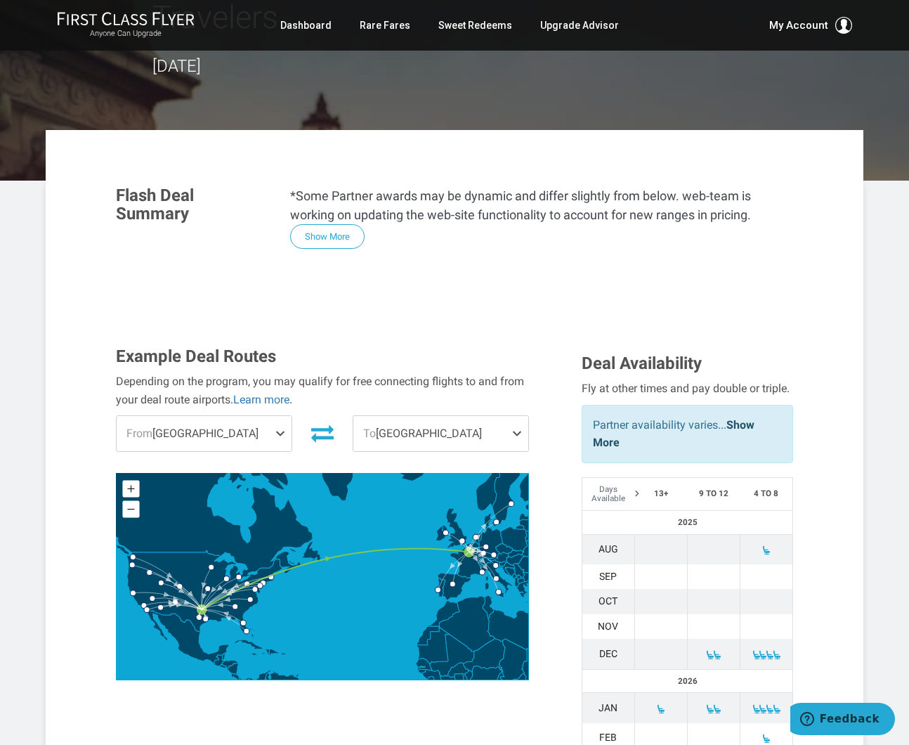
scroll to position [261, 0]
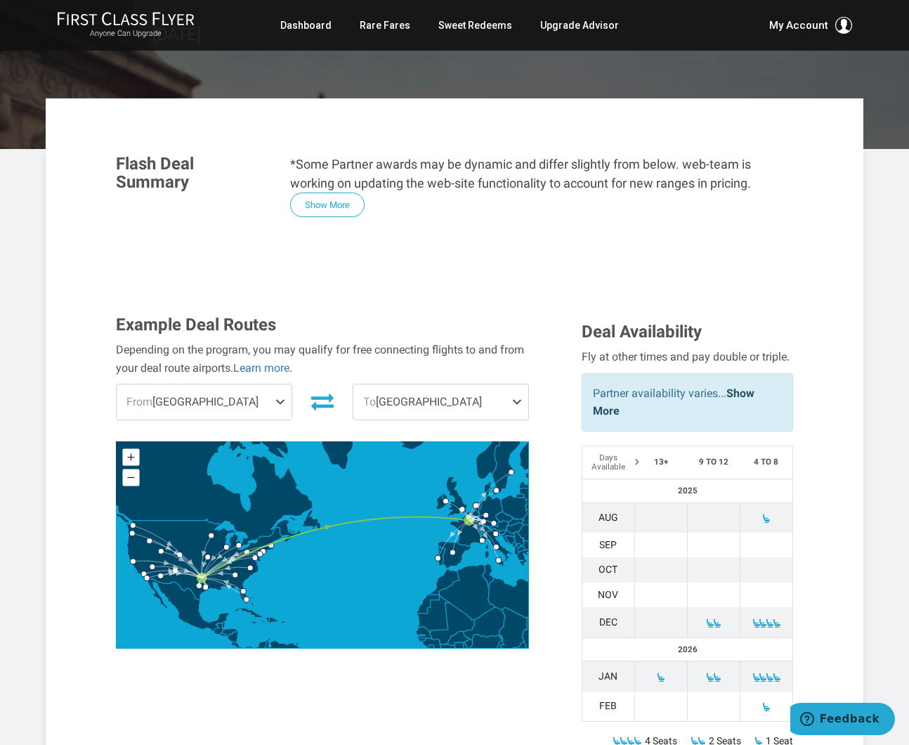
click at [277, 384] on span at bounding box center [283, 401] width 17 height 35
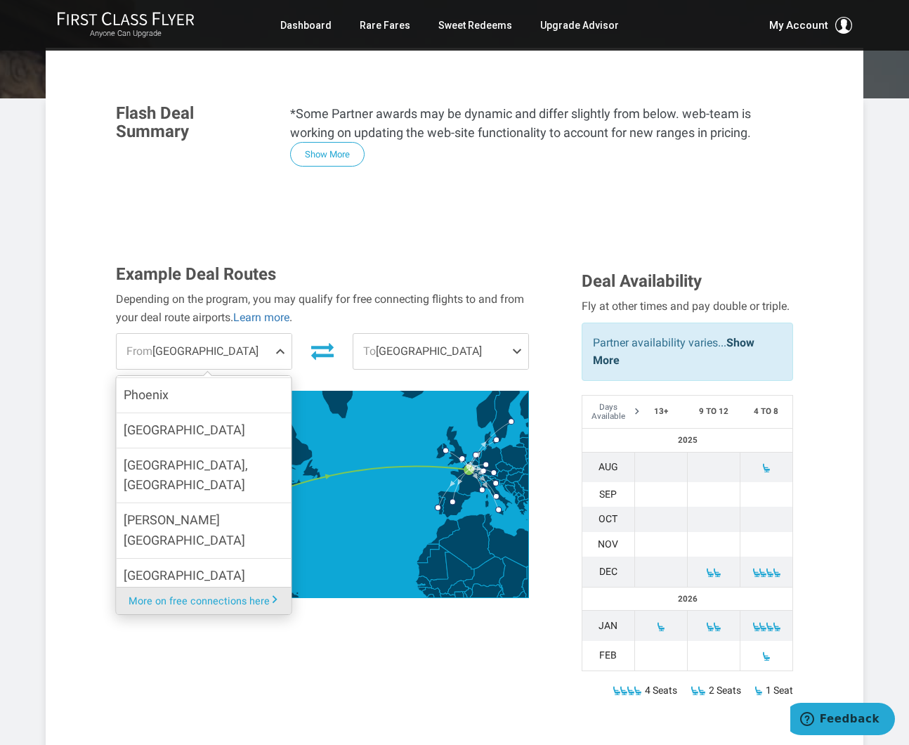
scroll to position [732, 0]
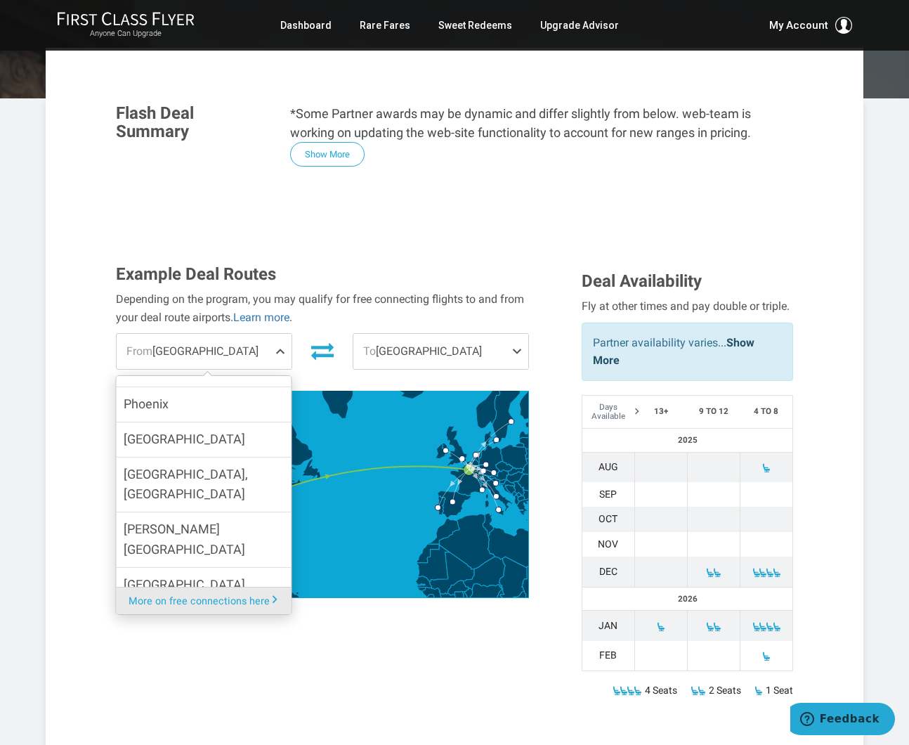
click at [344, 454] on icon at bounding box center [322, 494] width 412 height 206
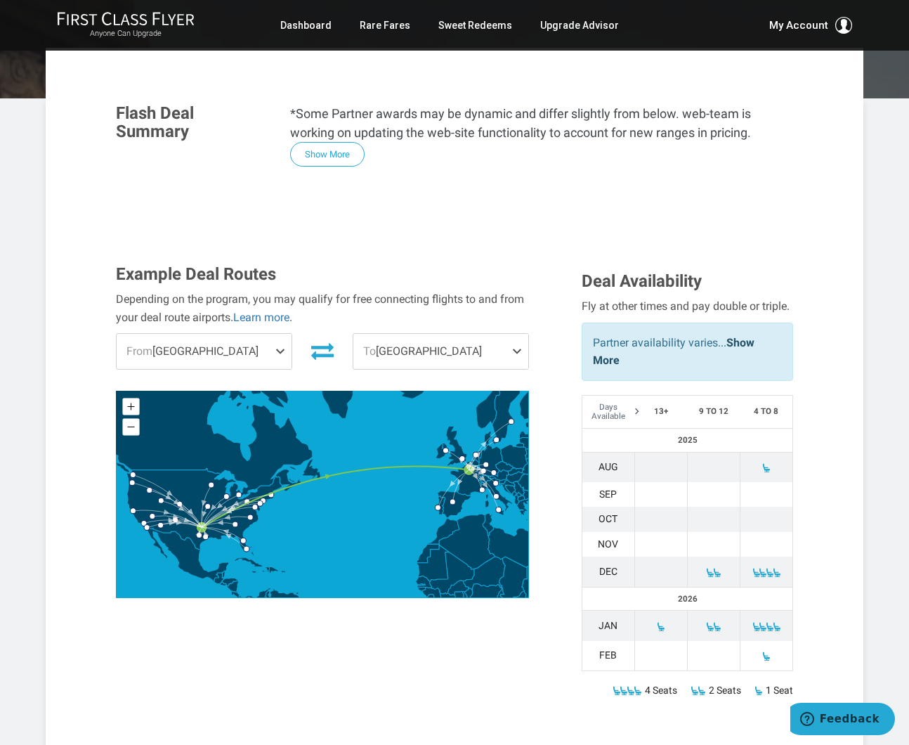
click at [133, 437] on icon at bounding box center [322, 494] width 412 height 206
click at [195, 334] on span "From Dallas" at bounding box center [204, 351] width 175 height 35
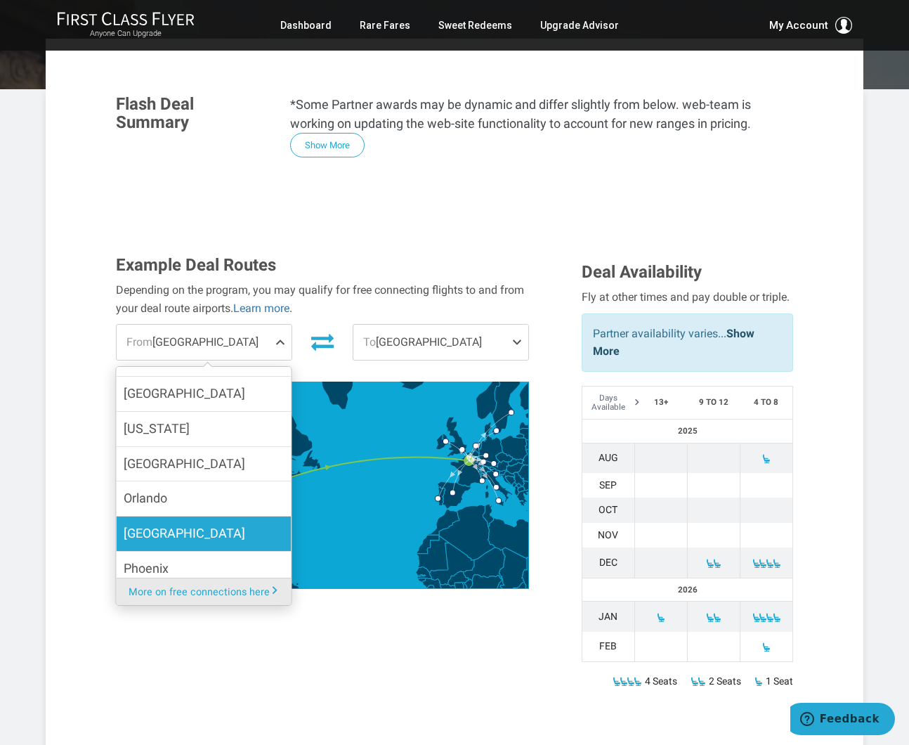
scroll to position [540, 0]
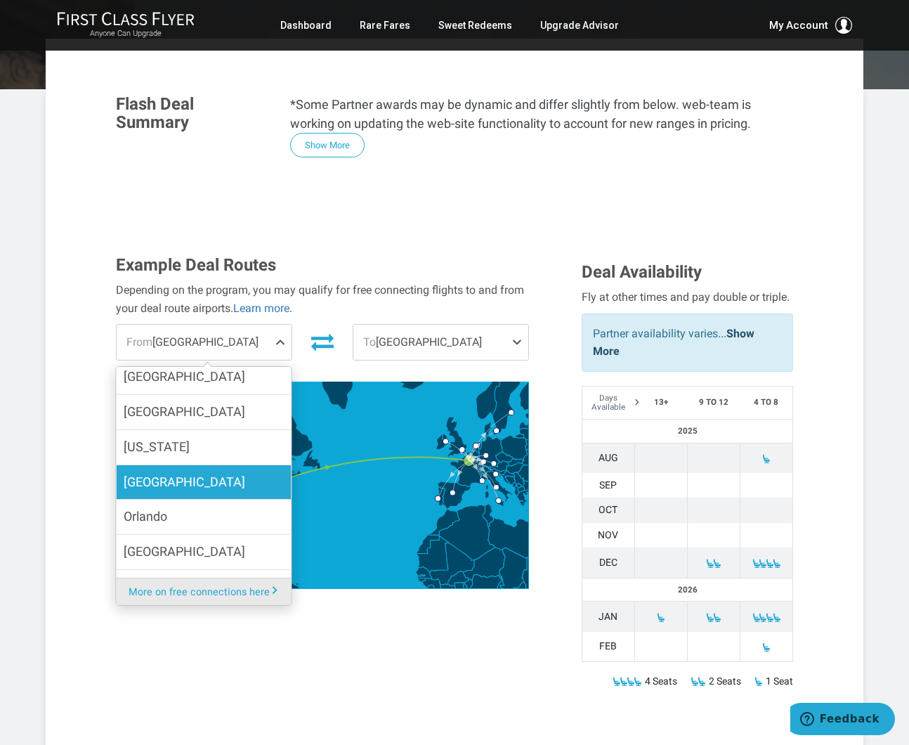
click at [196, 465] on label "Oakland" at bounding box center [204, 482] width 175 height 34
click at [0, 0] on input "Oakland" at bounding box center [0, 0] width 0 height 0
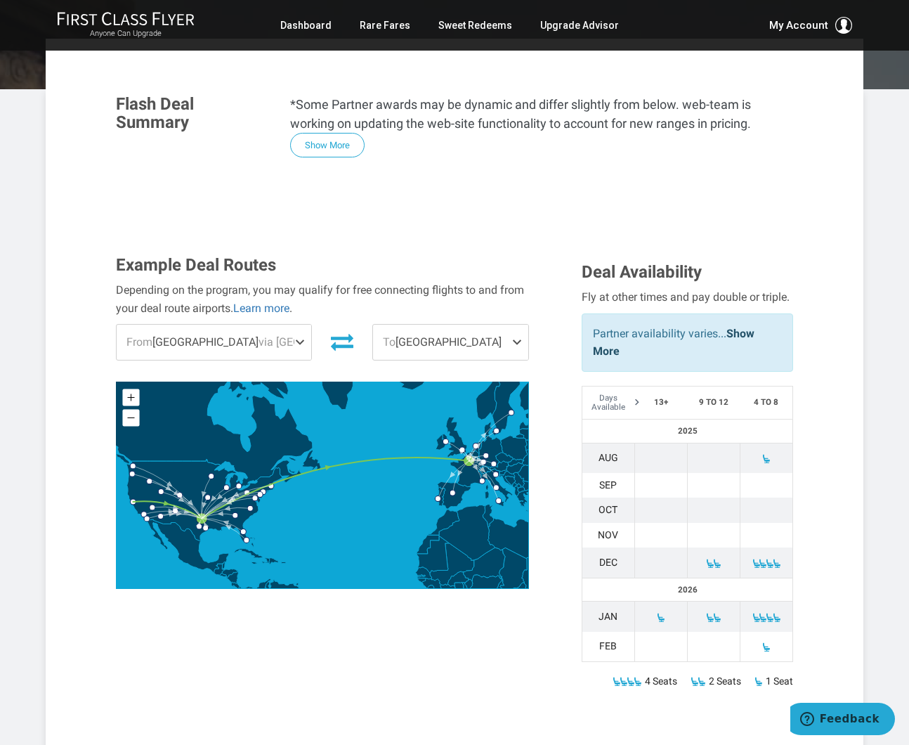
scroll to position [690, 0]
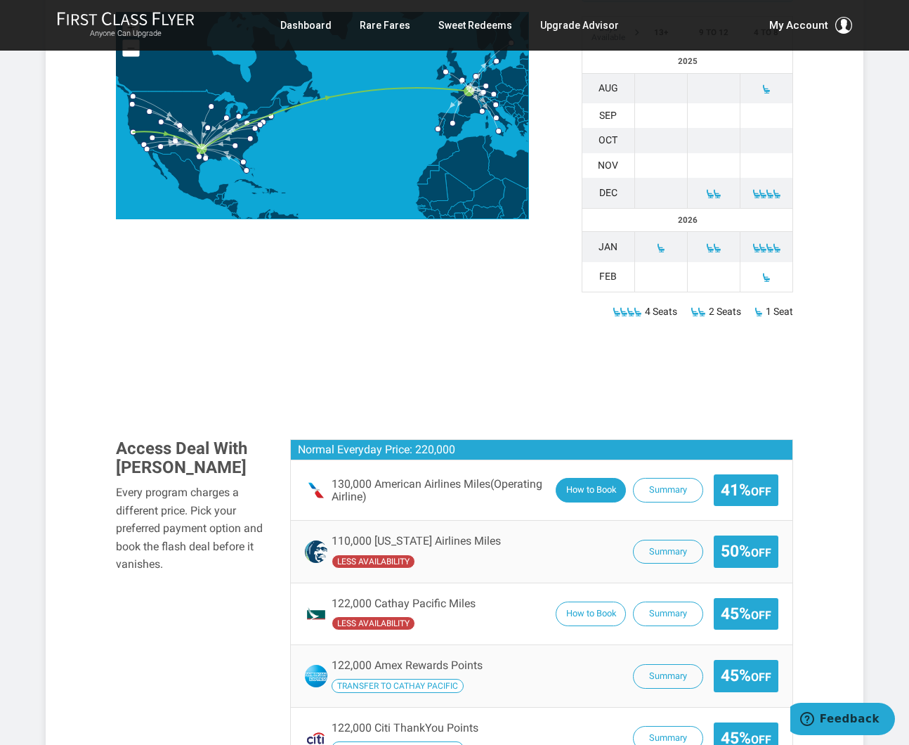
click at [600, 478] on button "How to Book" at bounding box center [591, 490] width 70 height 25
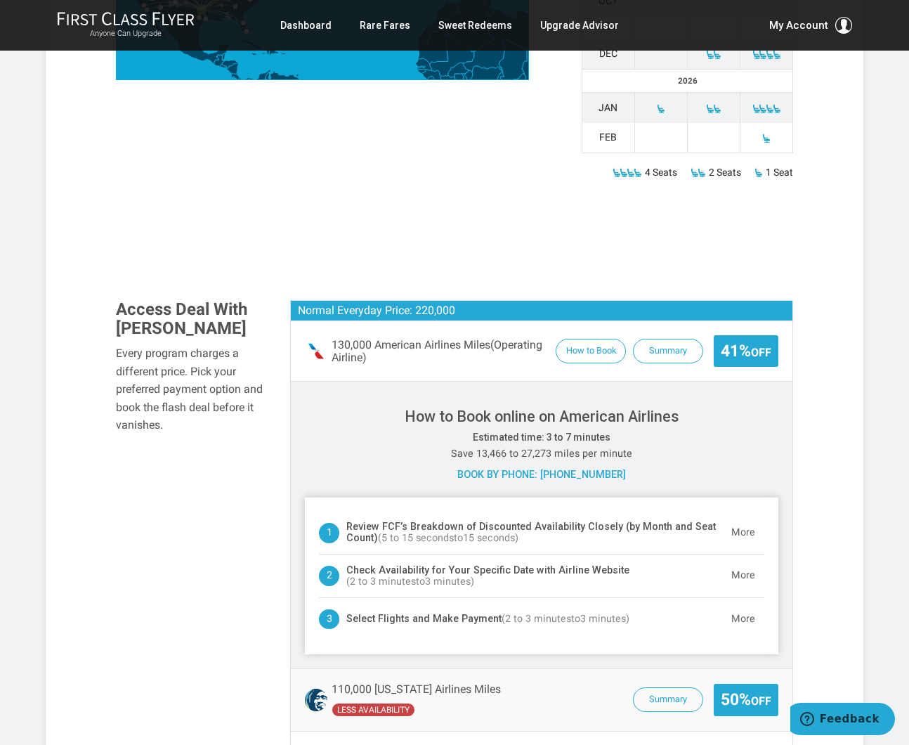
scroll to position [811, 0]
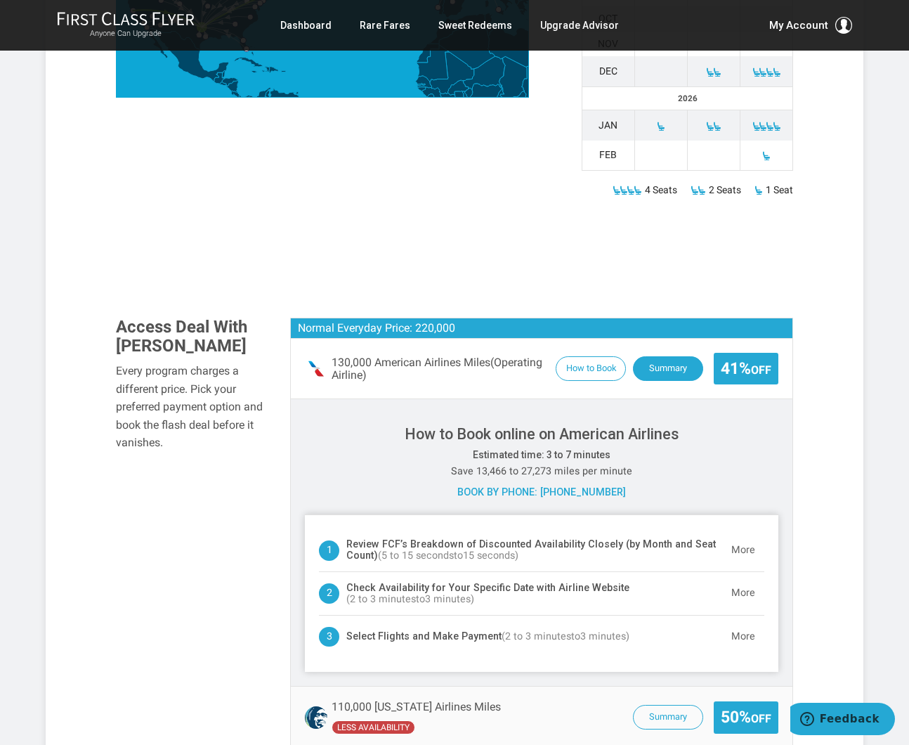
click at [671, 356] on button "Summary" at bounding box center [668, 368] width 70 height 25
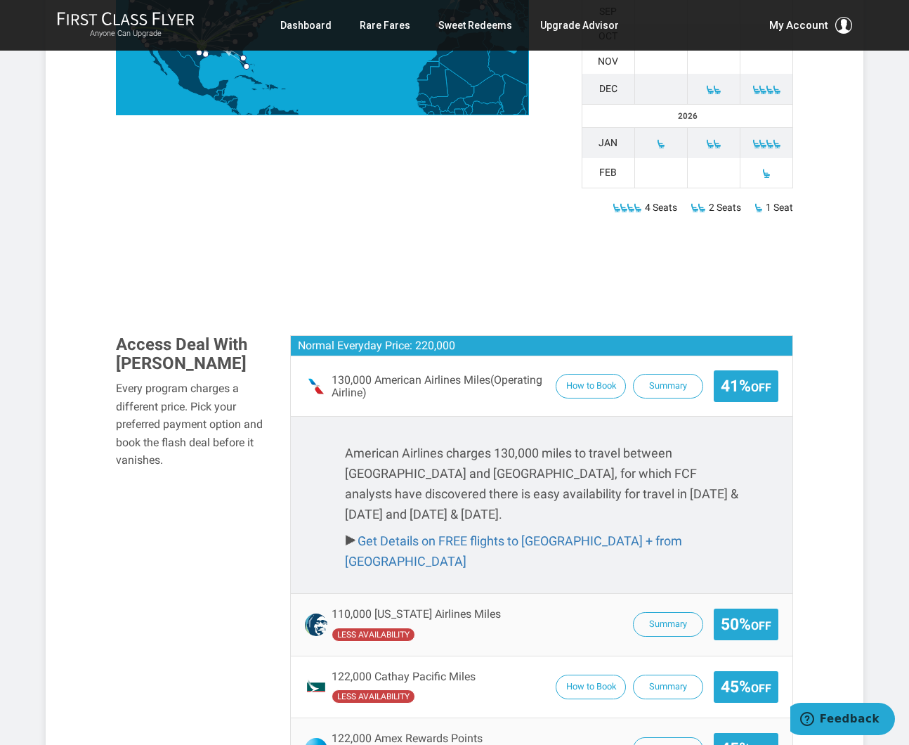
scroll to position [820, 0]
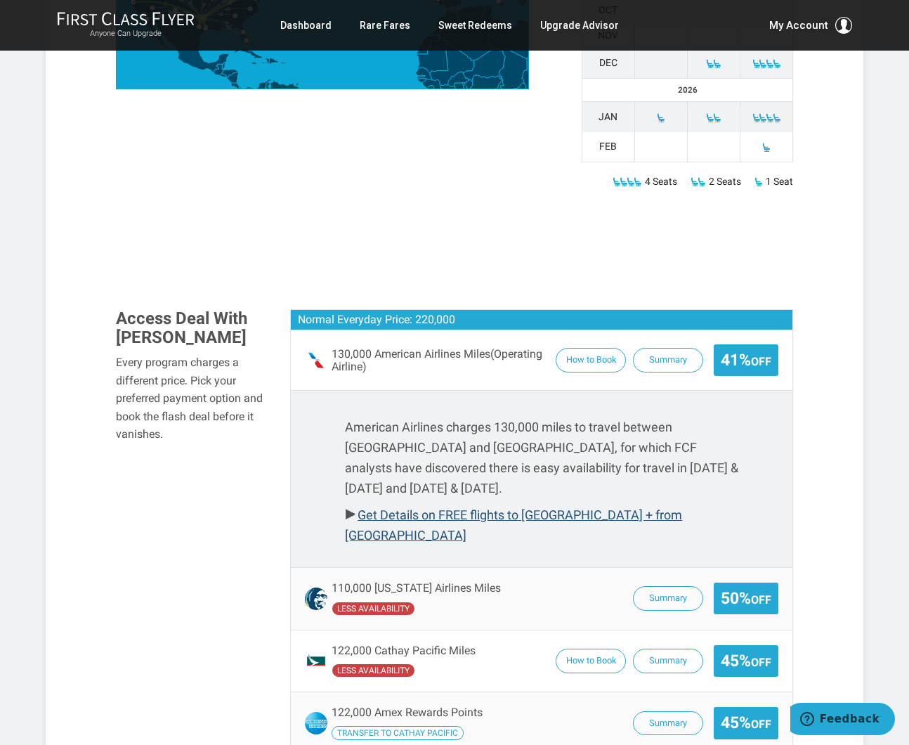
click at [520, 507] on link "Get Details on FREE flights to Dallas + from Paris" at bounding box center [513, 524] width 337 height 35
